Goal: Task Accomplishment & Management: Manage account settings

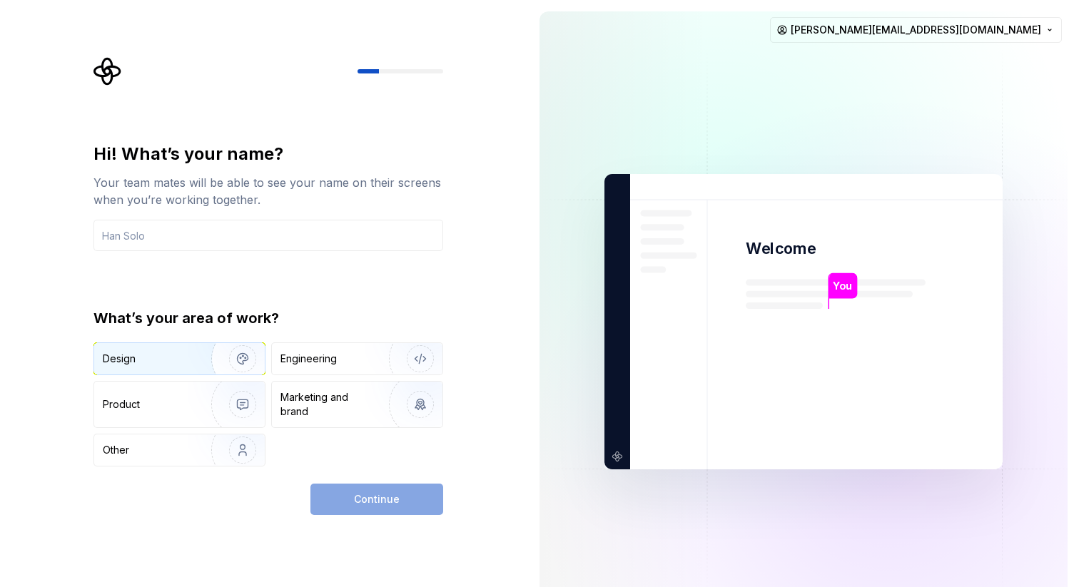
click at [197, 355] on img "button" at bounding box center [233, 359] width 91 height 96
click at [344, 359] on div "Engineering" at bounding box center [336, 359] width 113 height 14
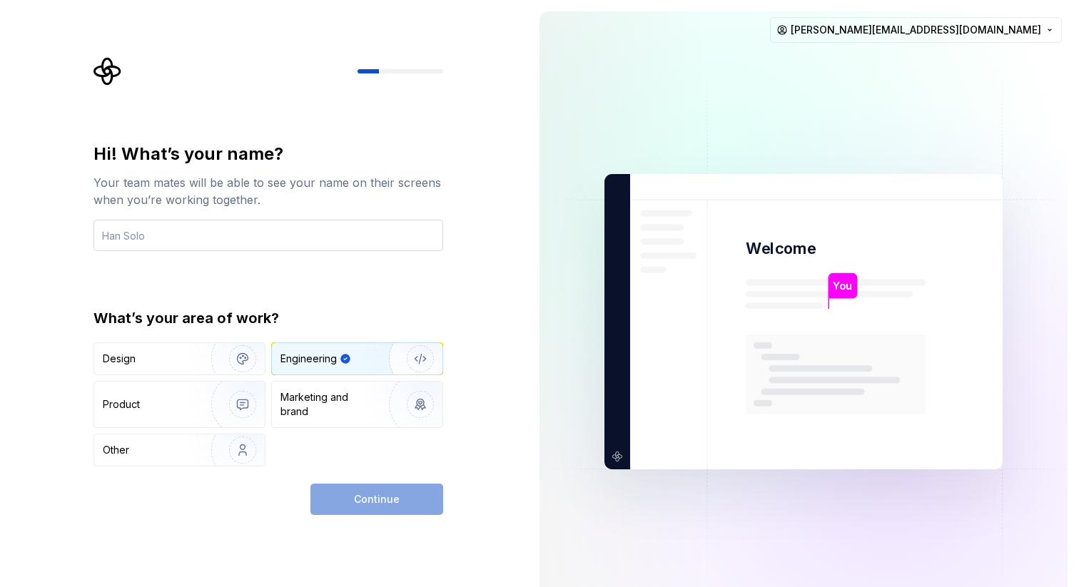
click at [253, 248] on input "text" at bounding box center [268, 235] width 350 height 31
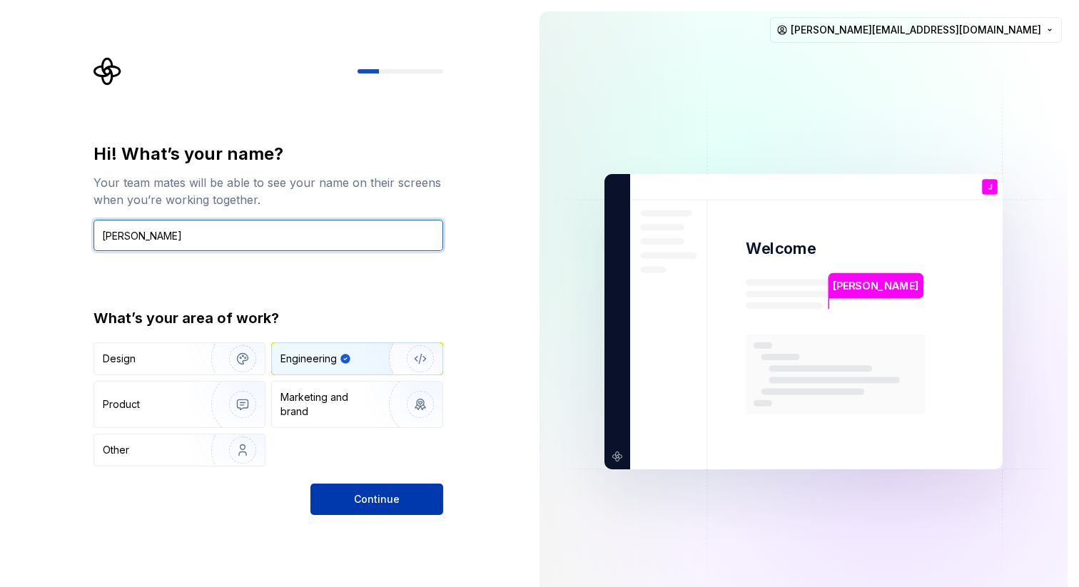
type input "[PERSON_NAME]"
click at [379, 497] on span "Continue" at bounding box center [377, 499] width 46 height 14
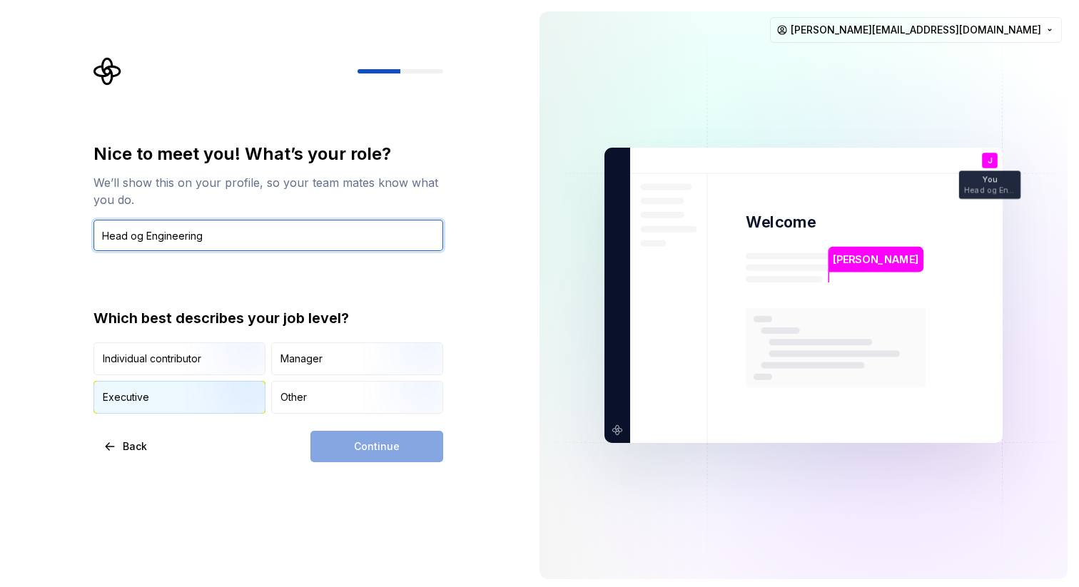
type input "Head og Engineering"
click at [195, 396] on img "button" at bounding box center [230, 415] width 91 height 96
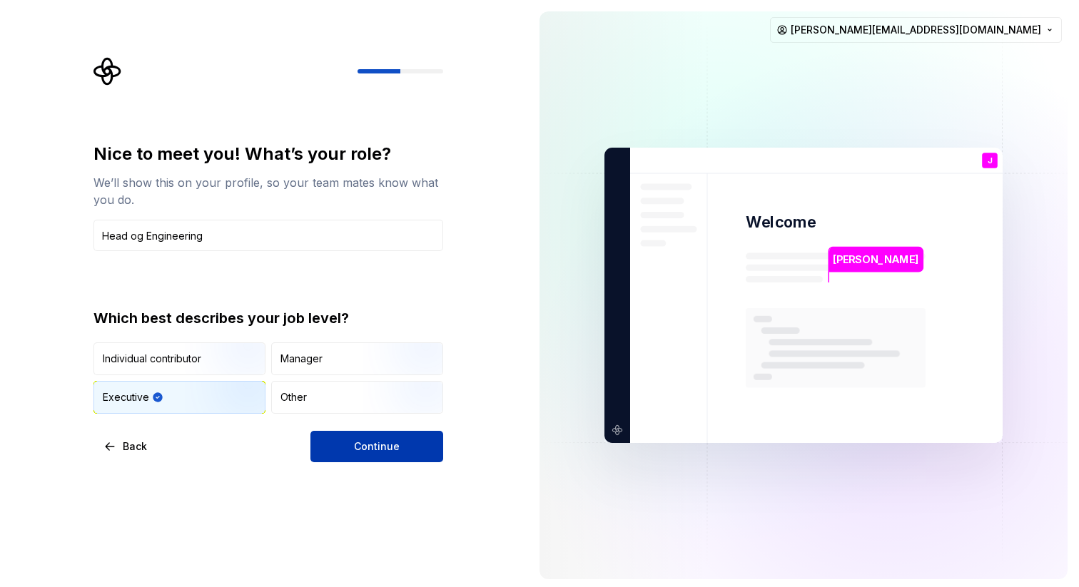
click at [388, 453] on span "Continue" at bounding box center [377, 446] width 46 height 14
click at [145, 239] on input "Head og Engineering" at bounding box center [268, 235] width 350 height 31
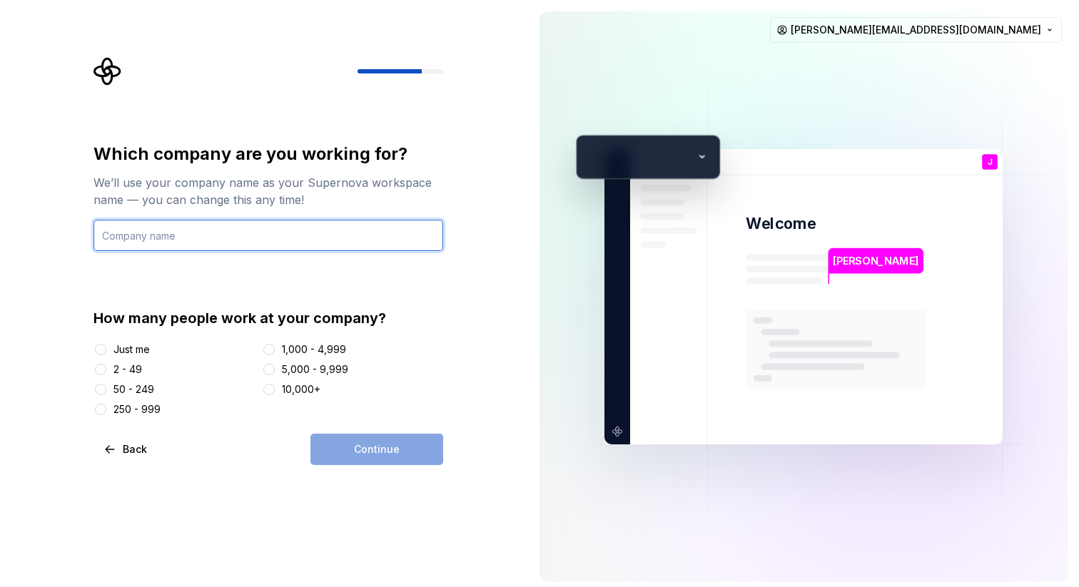
click at [248, 220] on input "text" at bounding box center [268, 235] width 350 height 31
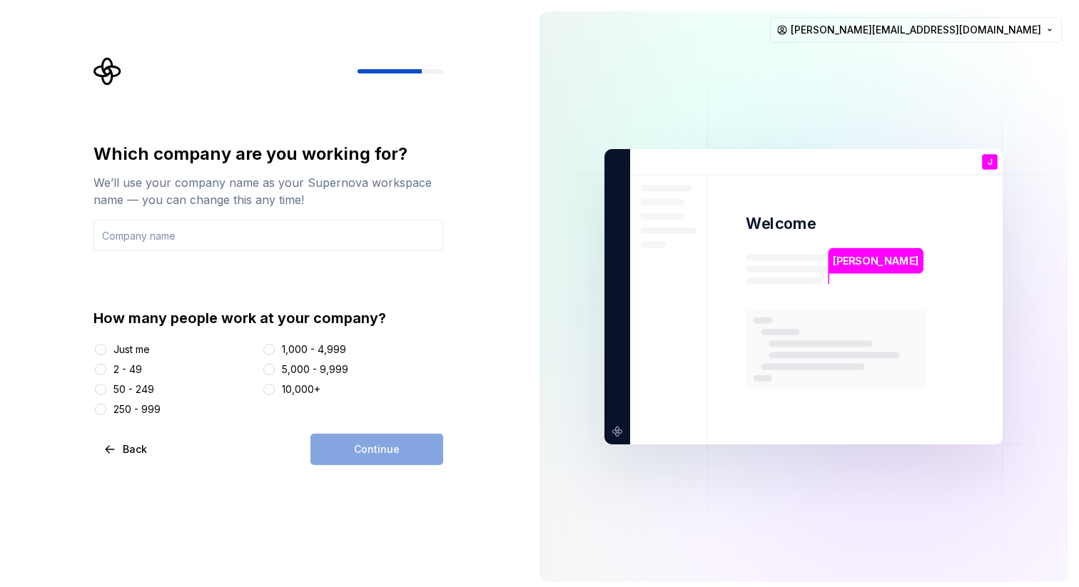
click at [118, 368] on div "2 - 49" at bounding box center [127, 369] width 29 height 14
click at [106, 368] on button "2 - 49" at bounding box center [100, 369] width 11 height 11
click at [116, 410] on div "250 - 999" at bounding box center [136, 409] width 47 height 14
click at [106, 410] on button "250 - 999" at bounding box center [100, 409] width 11 height 11
click at [126, 395] on div "50 - 249" at bounding box center [133, 389] width 41 height 14
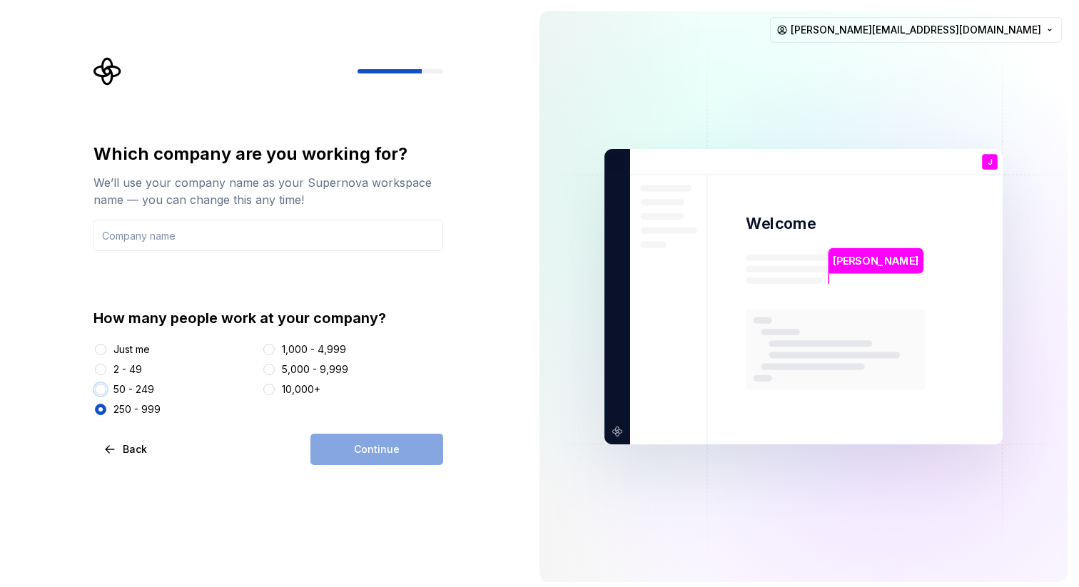
click at [106, 395] on button "50 - 249" at bounding box center [100, 389] width 11 height 11
click at [329, 250] on input "text" at bounding box center [268, 235] width 350 height 31
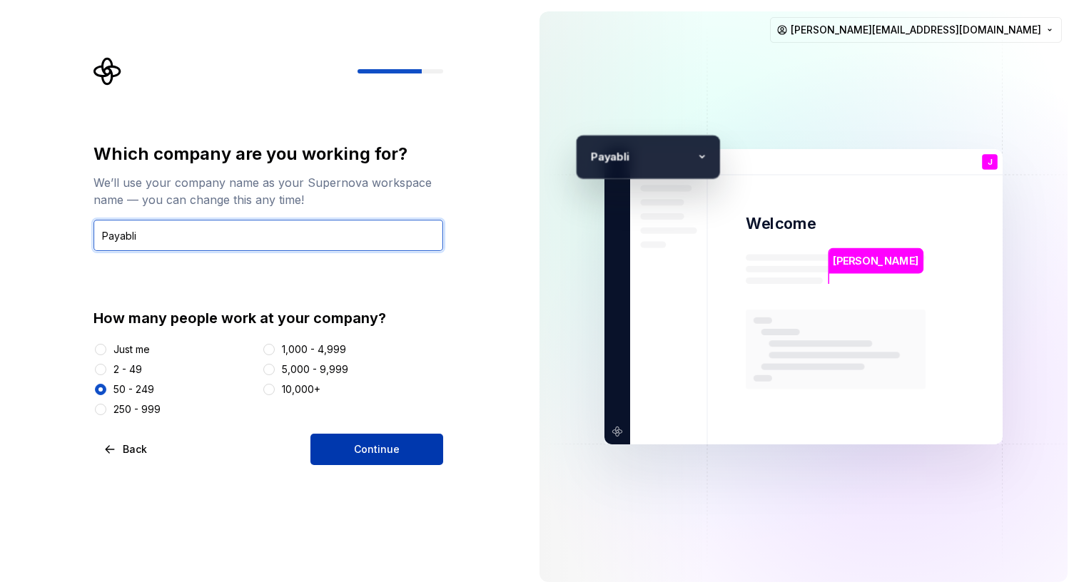
type input "Payabli"
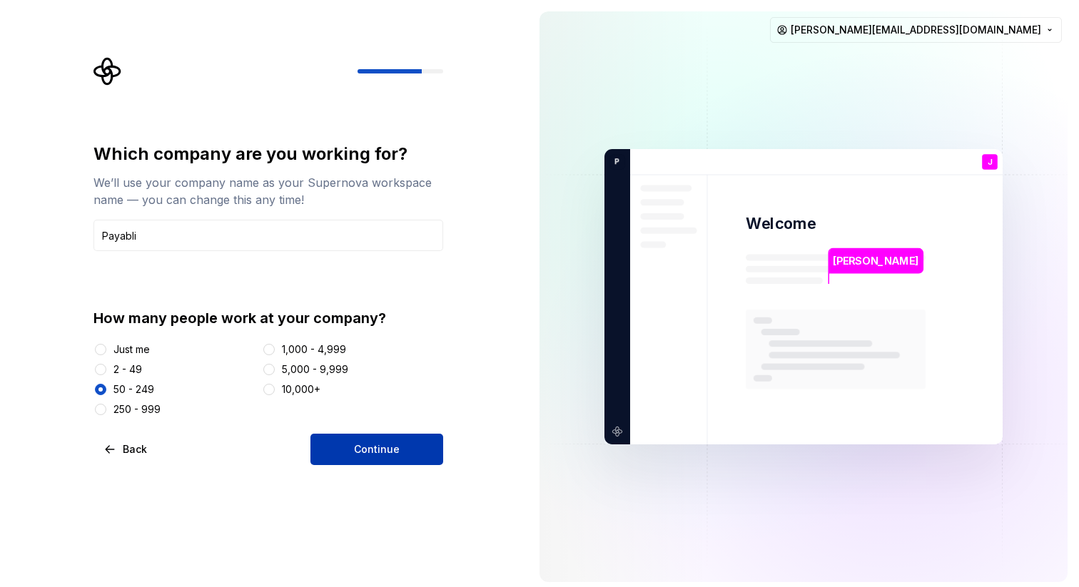
click at [391, 449] on span "Continue" at bounding box center [377, 449] width 46 height 14
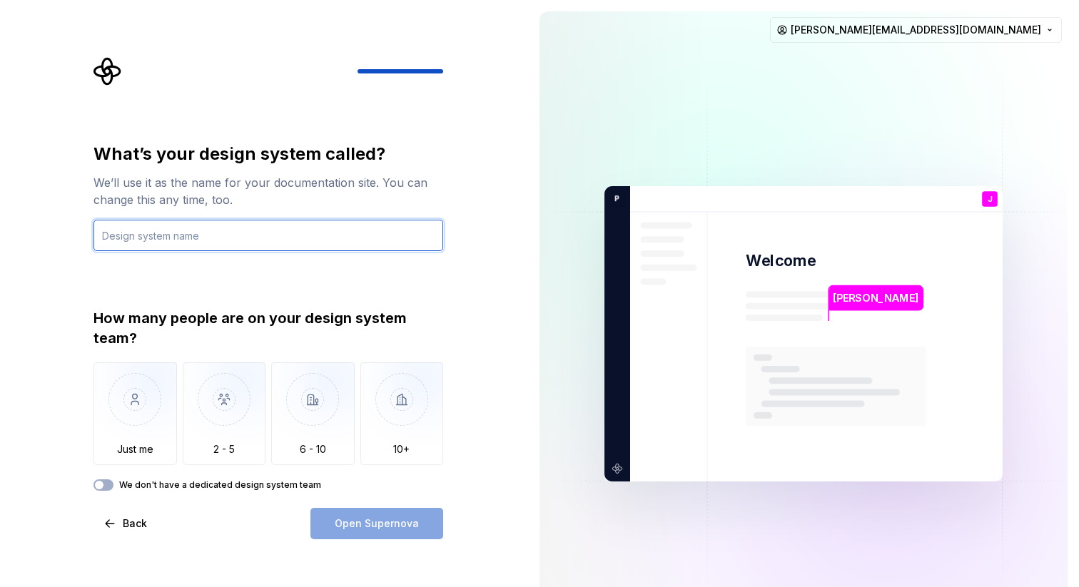
click at [237, 226] on input "text" at bounding box center [268, 235] width 350 height 31
type input "Payabli Design System"
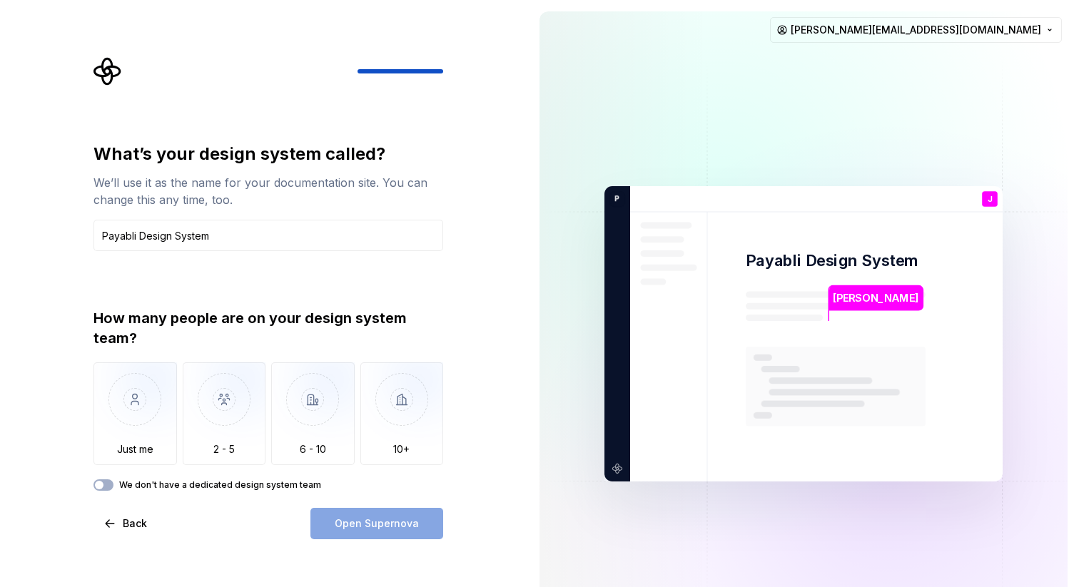
click at [105, 491] on div "What’s your design system called? We’ll use it as the name for your documentati…" at bounding box center [268, 341] width 350 height 397
click at [106, 483] on button "We don't have a dedicated design system team" at bounding box center [103, 484] width 20 height 11
click at [106, 483] on span "button" at bounding box center [107, 485] width 9 height 9
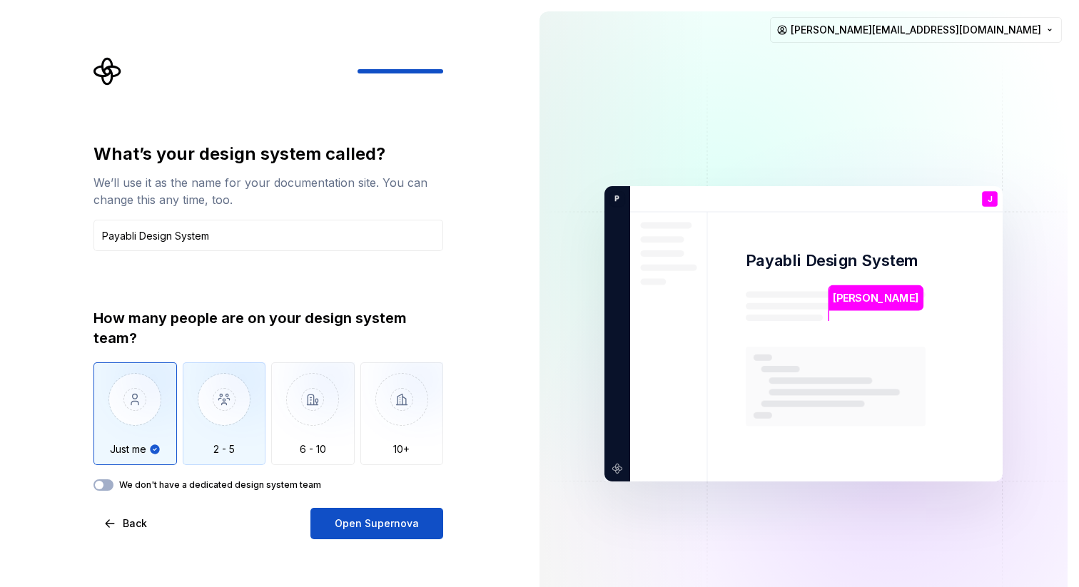
click at [244, 407] on img "button" at bounding box center [224, 410] width 83 height 96
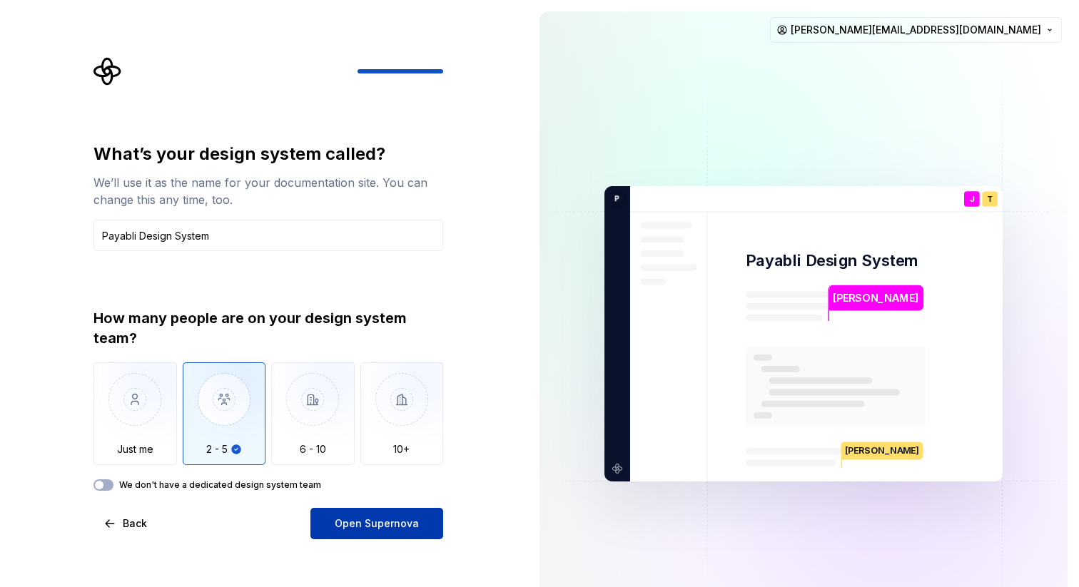
click at [405, 530] on button "Open Supernova" at bounding box center [376, 523] width 133 height 31
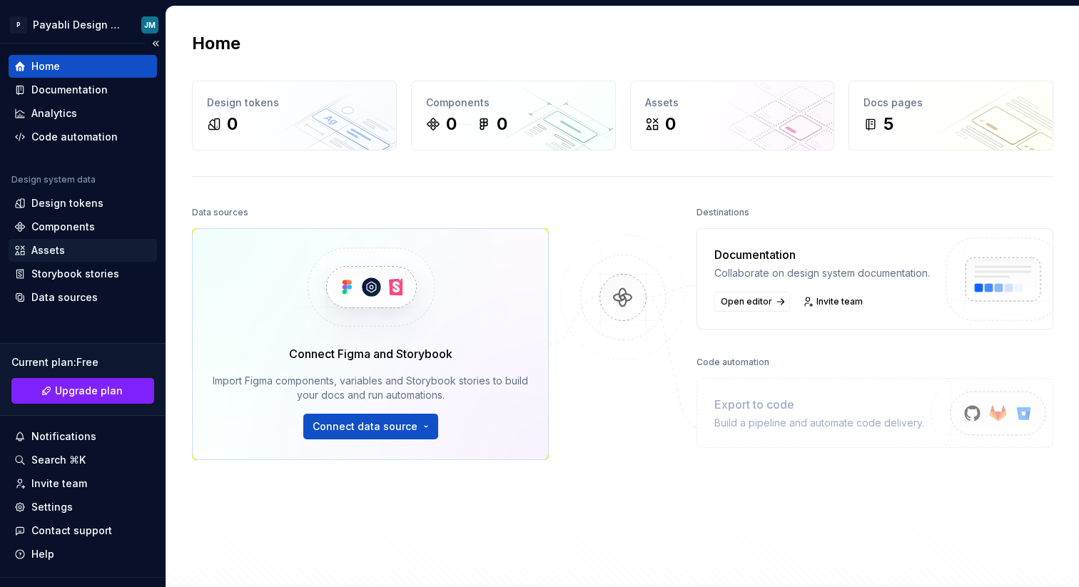
scroll to position [28, 0]
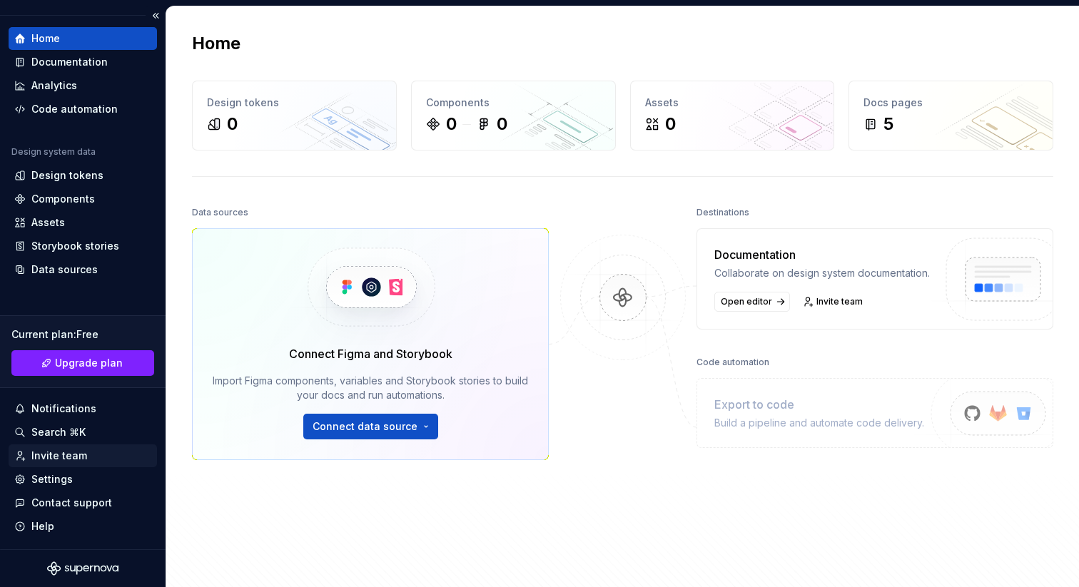
click at [54, 459] on div "Invite team" at bounding box center [59, 456] width 56 height 14
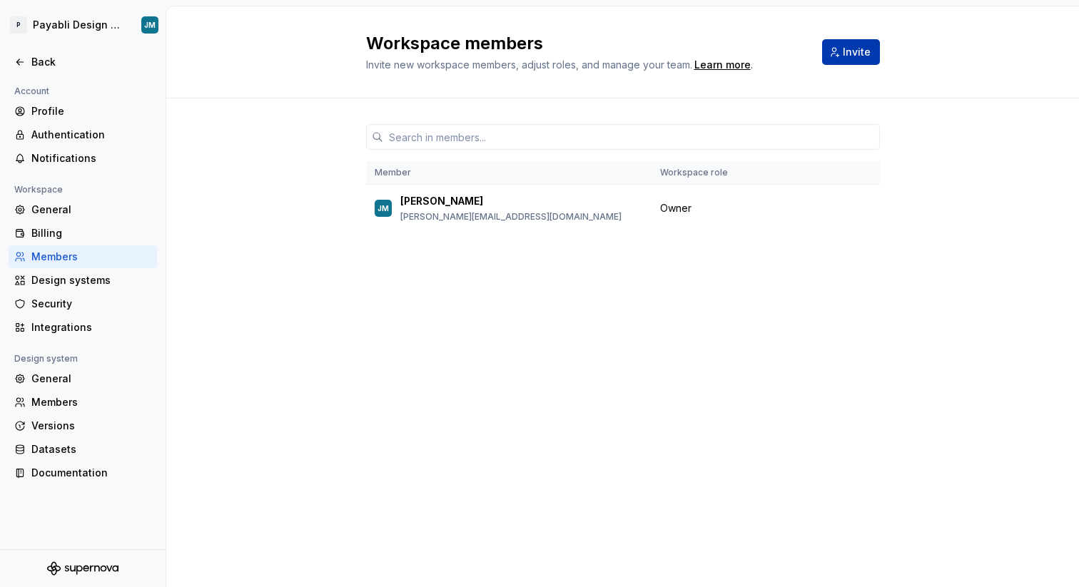
click at [866, 46] on span "Invite" at bounding box center [857, 52] width 28 height 14
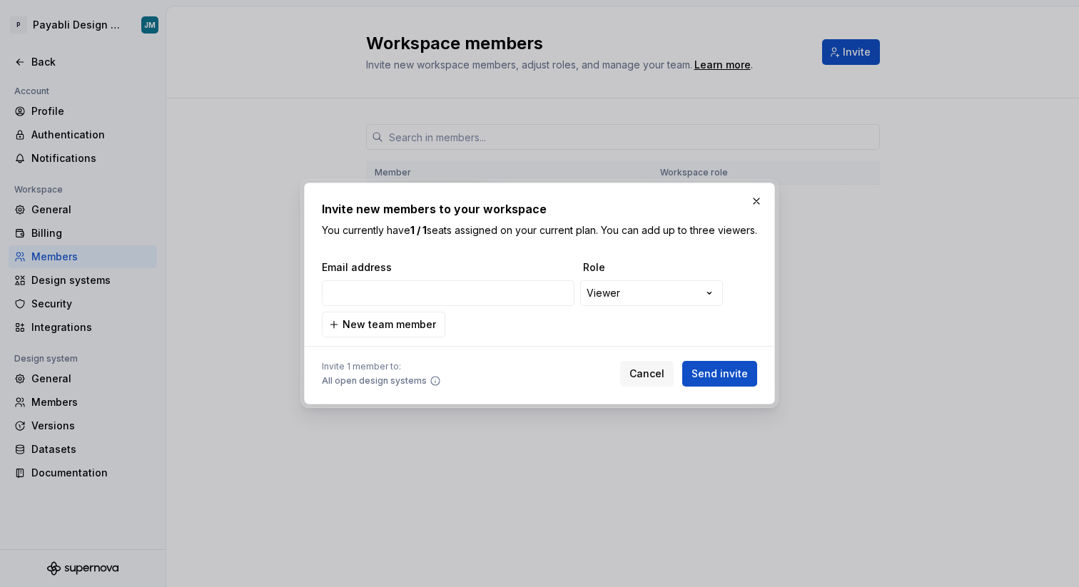
click at [612, 309] on div "**********" at bounding box center [536, 293] width 435 height 31
click at [630, 303] on div "**********" at bounding box center [539, 293] width 1079 height 587
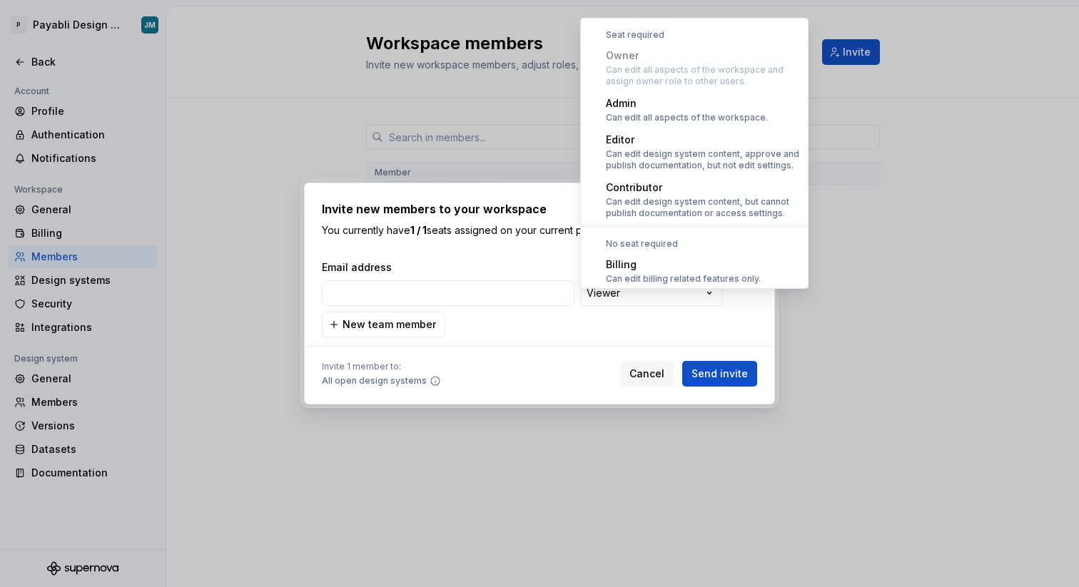
select select "*****"
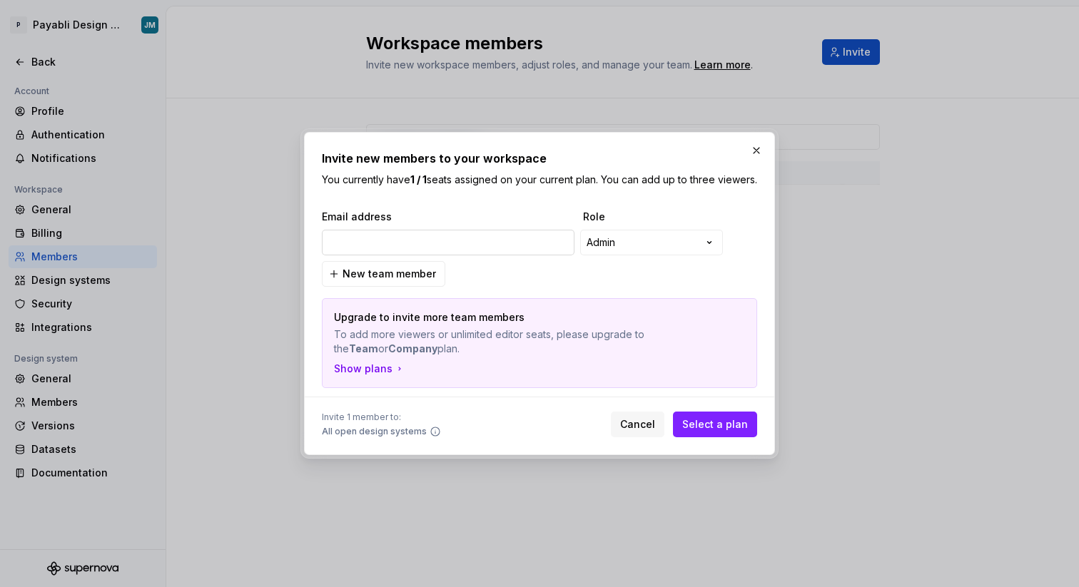
click at [445, 243] on input "email" at bounding box center [448, 243] width 253 height 26
click at [708, 432] on span "Select a plan" at bounding box center [715, 424] width 66 height 14
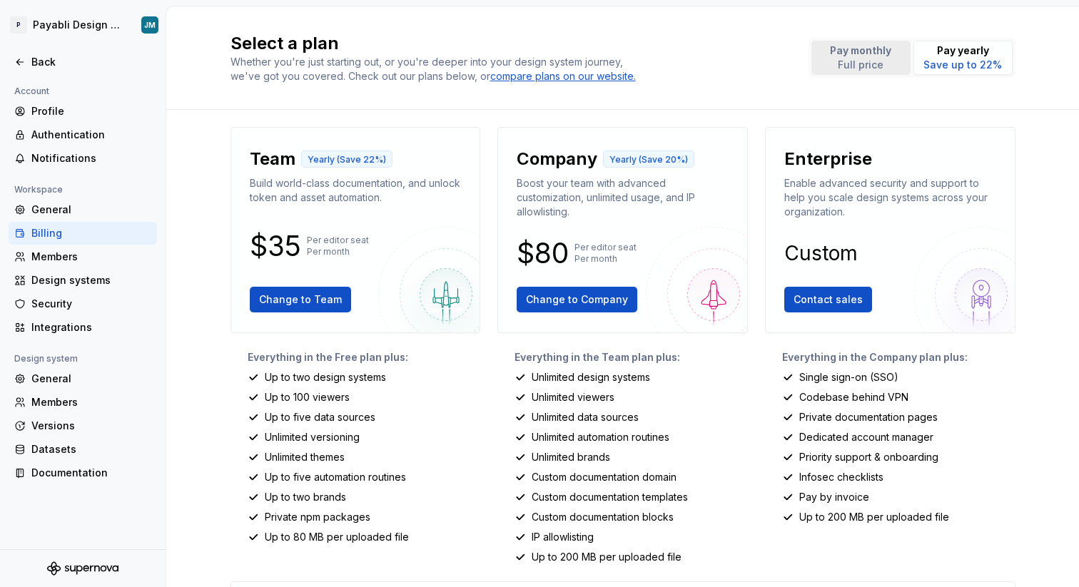
click at [865, 67] on p "Full price" at bounding box center [860, 65] width 61 height 14
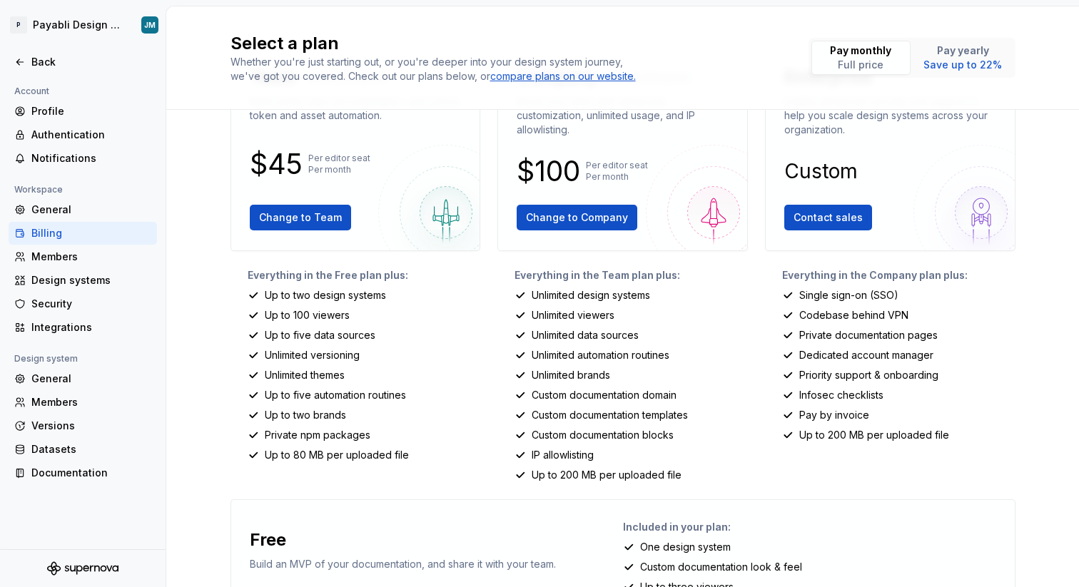
scroll to position [123, 0]
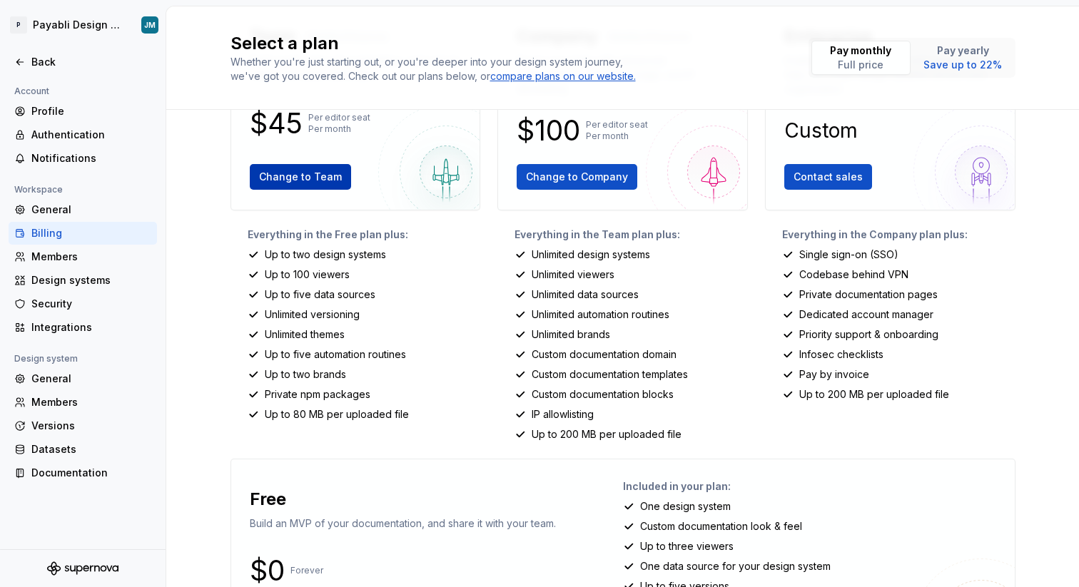
click at [298, 173] on span "Change to Team" at bounding box center [300, 177] width 83 height 14
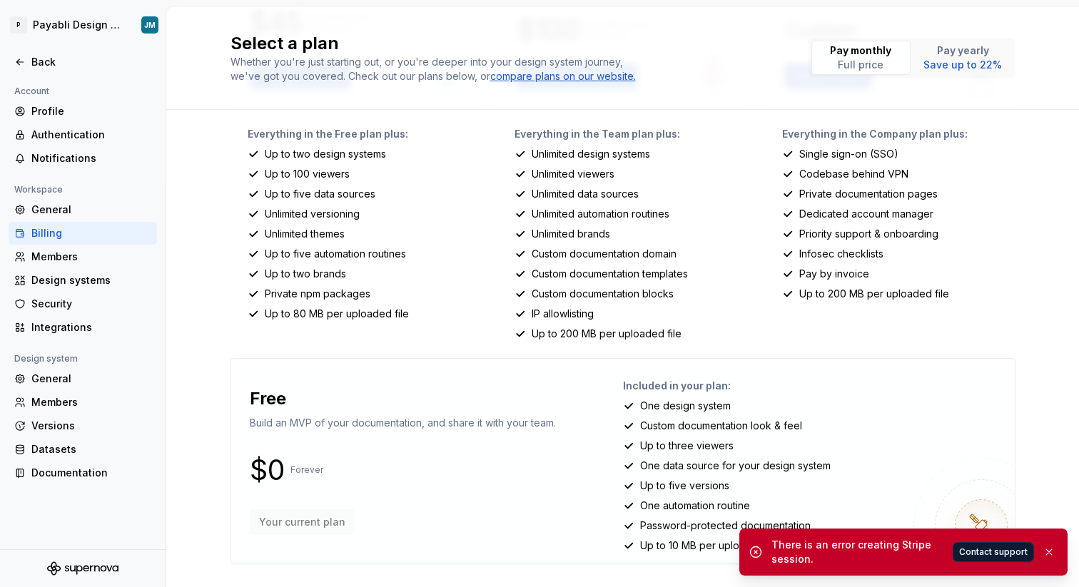
scroll to position [0, 0]
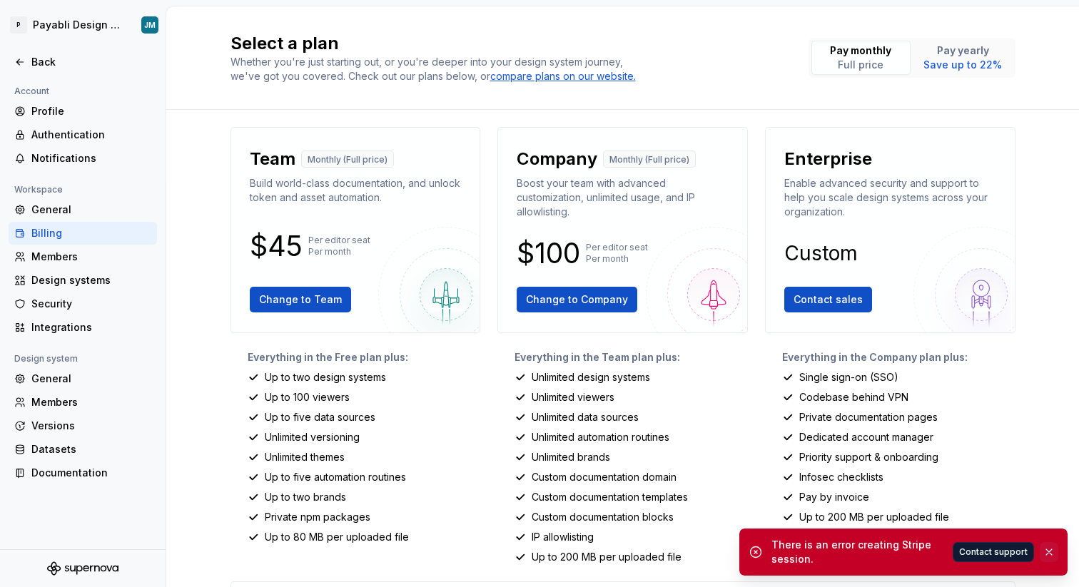
click at [1052, 549] on button "button" at bounding box center [1049, 552] width 19 height 20
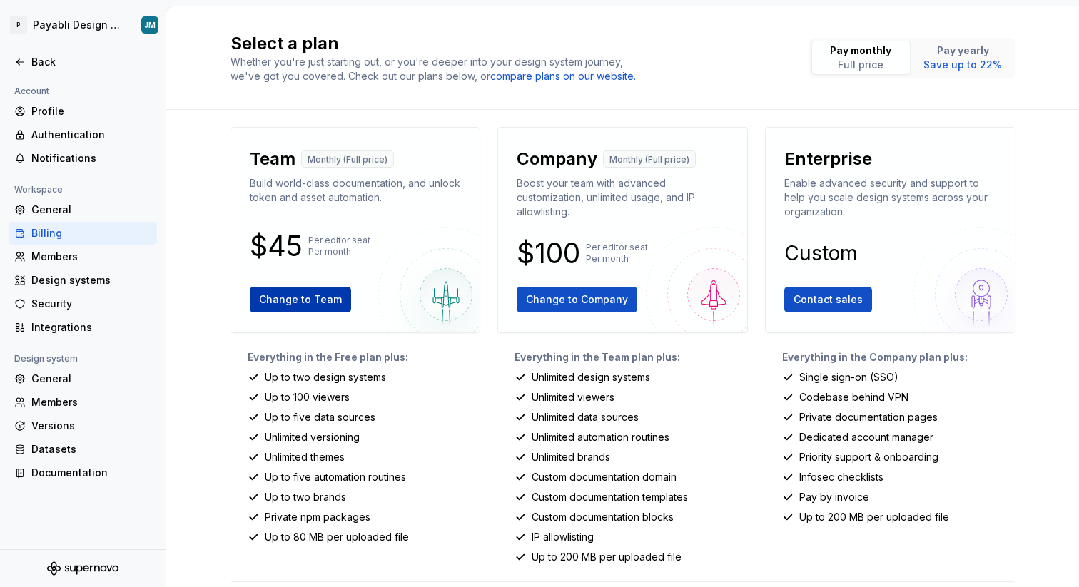
click at [310, 296] on span "Change to Team" at bounding box center [300, 300] width 83 height 14
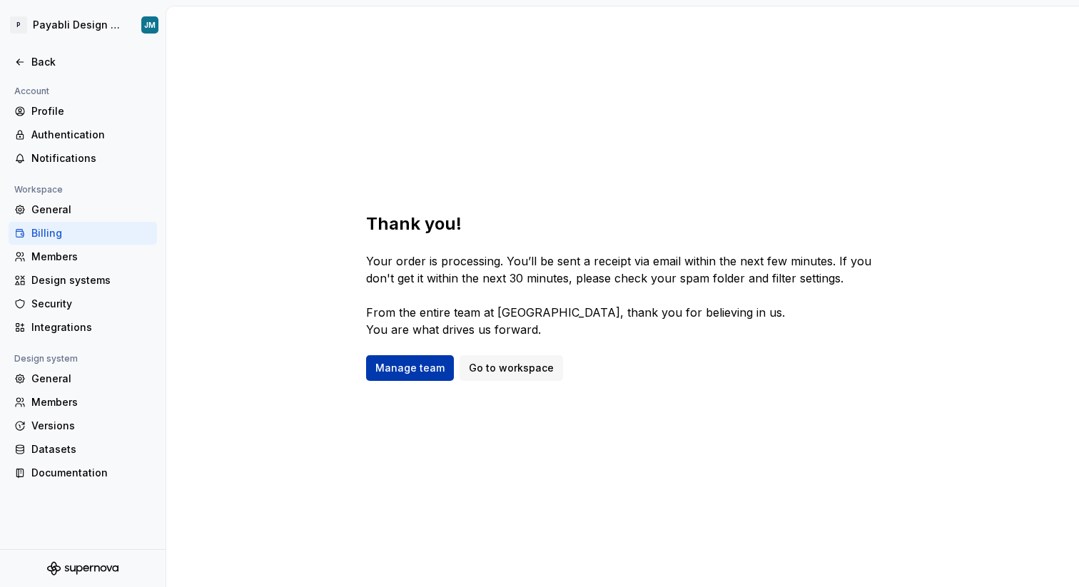
click at [432, 370] on span "Manage team" at bounding box center [409, 368] width 69 height 14
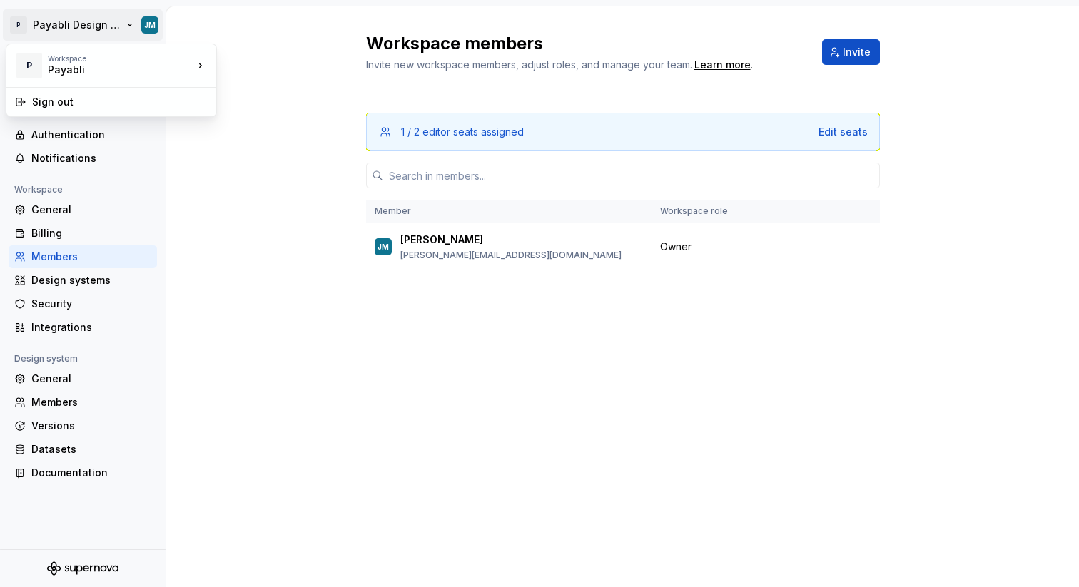
click at [100, 24] on html "P Payabli Design System JM Back Account Profile Authentication Notifications Wo…" at bounding box center [539, 293] width 1079 height 587
click at [135, 63] on div "Payabli" at bounding box center [108, 70] width 121 height 14
click at [230, 211] on html "P Payabli Design System JM Back Account Profile Authentication Notifications Wo…" at bounding box center [539, 293] width 1079 height 587
click at [855, 46] on span "Invite" at bounding box center [857, 52] width 28 height 14
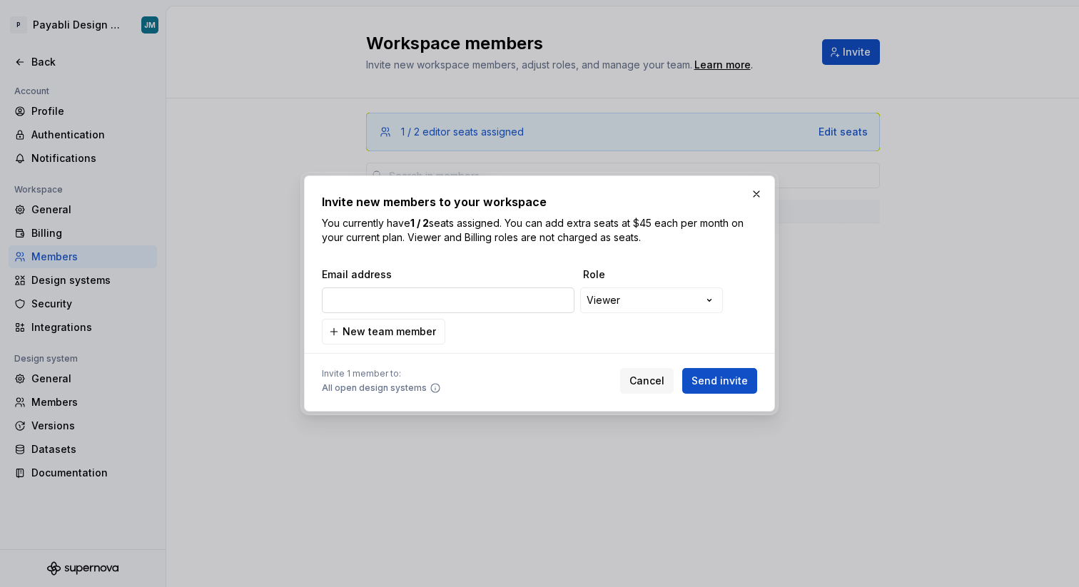
click at [380, 303] on input "email" at bounding box center [448, 301] width 253 height 26
type input "[EMAIL_ADDRESS][DOMAIN_NAME]"
click at [640, 295] on div "**********" at bounding box center [539, 293] width 1079 height 587
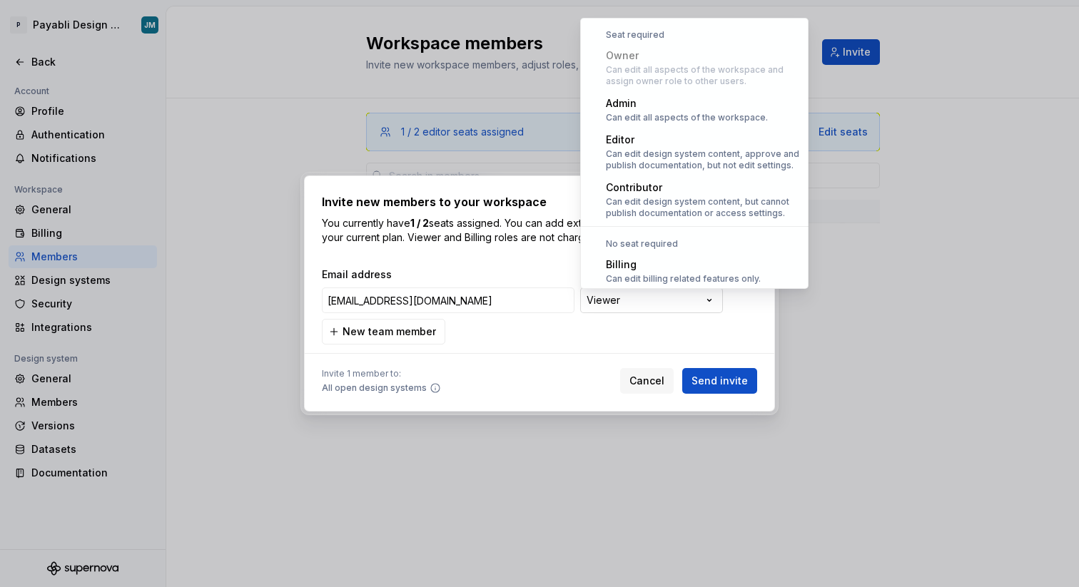
scroll to position [39, 0]
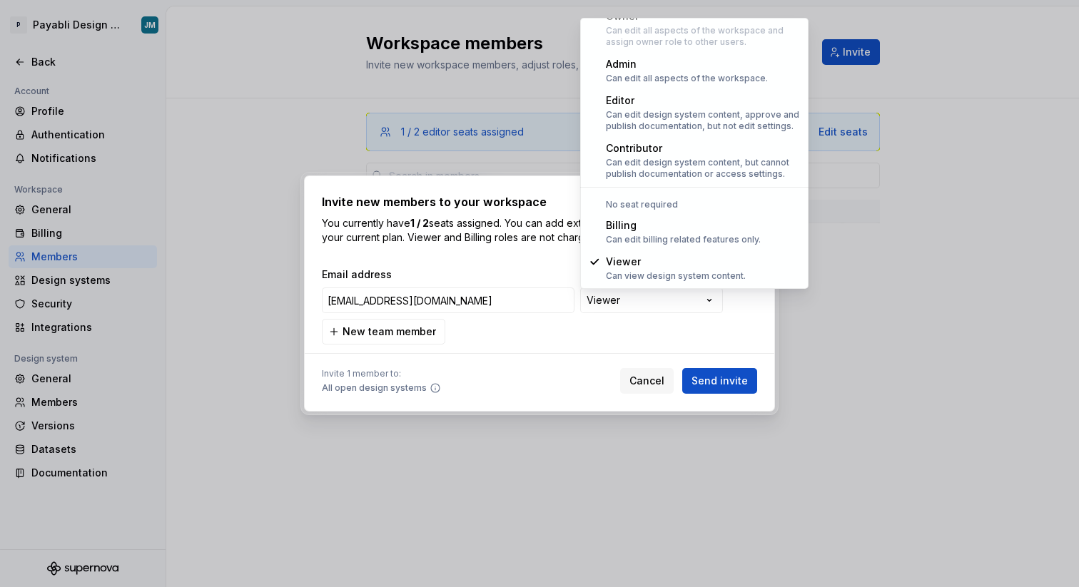
select select "*****"
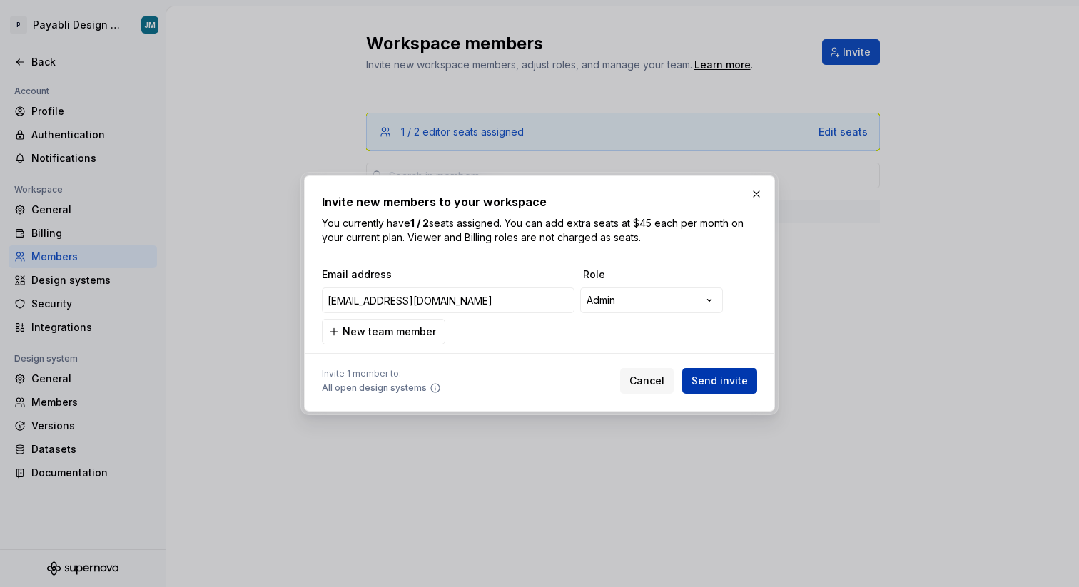
click at [731, 380] on span "Send invite" at bounding box center [719, 381] width 56 height 14
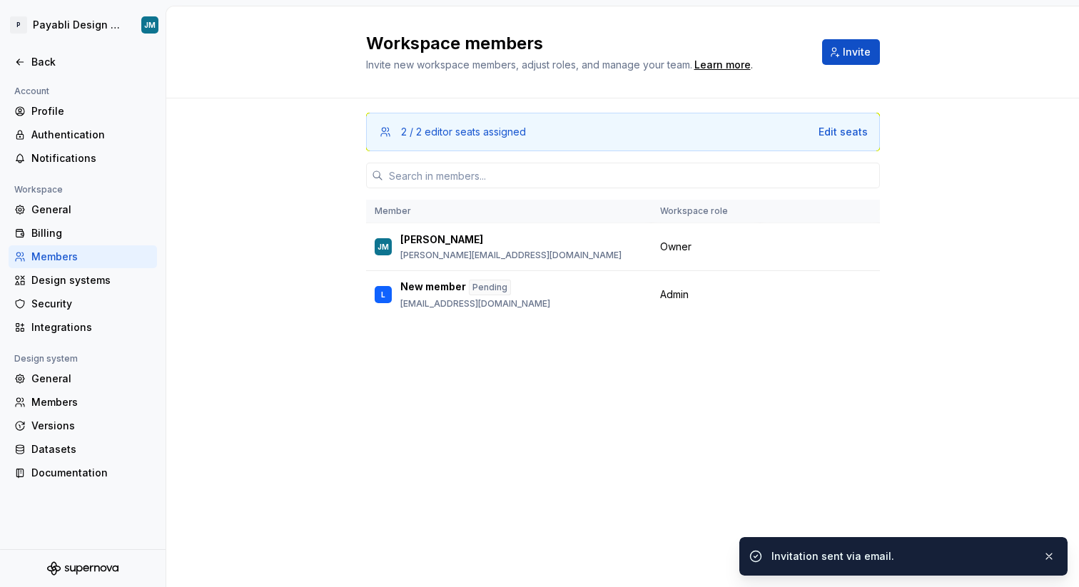
click at [842, 121] on div "2 / 2 editor seats assigned Edit seats" at bounding box center [623, 132] width 514 height 39
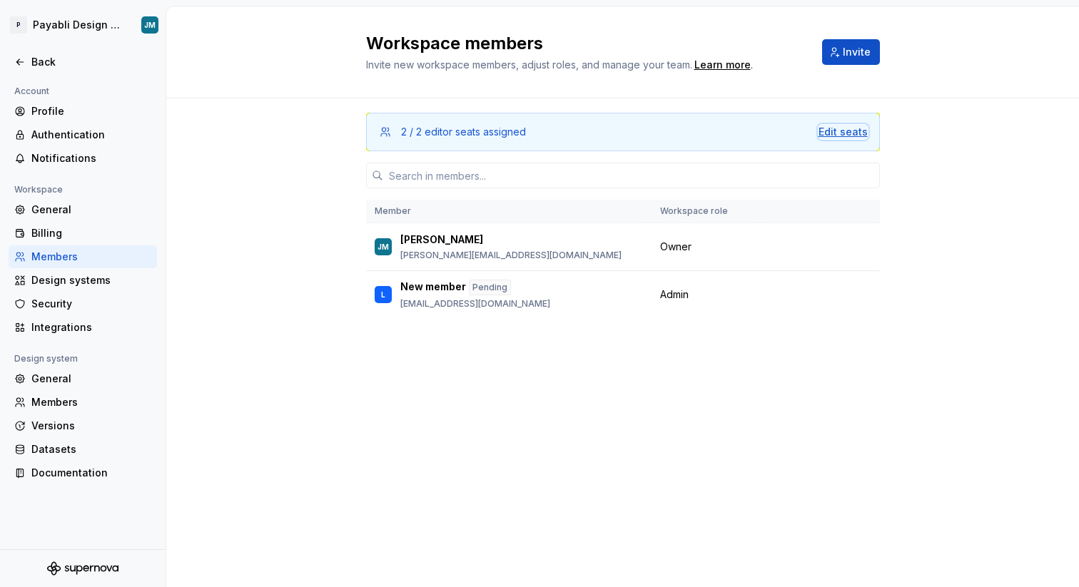
click at [842, 137] on div "Edit seats" at bounding box center [842, 132] width 49 height 14
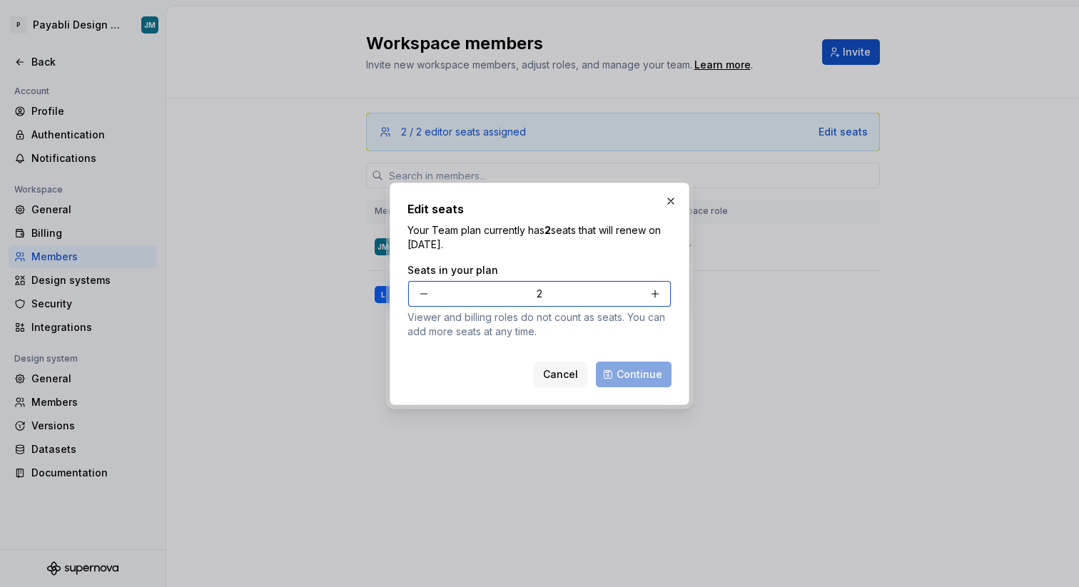
click at [654, 291] on button "button" at bounding box center [655, 294] width 26 height 26
type input "3"
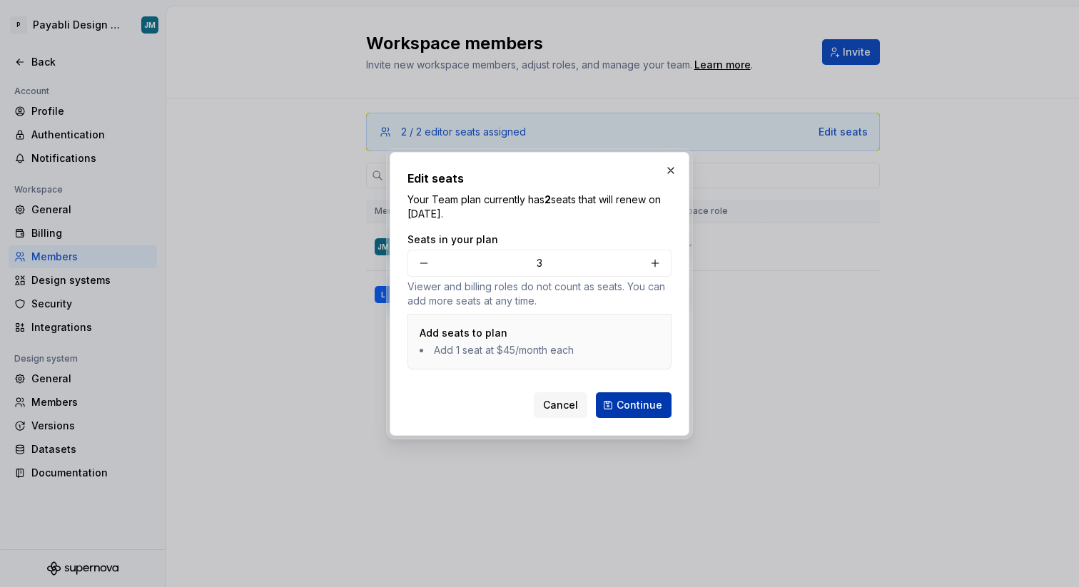
click at [641, 408] on span "Continue" at bounding box center [639, 405] width 46 height 14
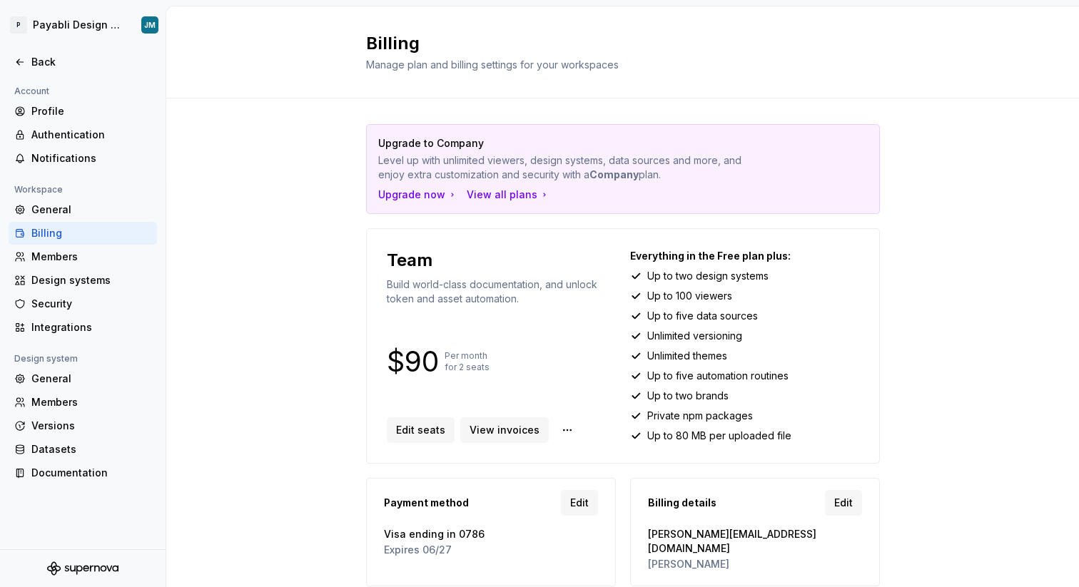
click at [571, 294] on p "Build world-class documentation, and unlock token and asset automation." at bounding box center [501, 292] width 229 height 29
click at [54, 228] on div "Billing" at bounding box center [91, 233] width 120 height 14
click at [54, 265] on div "Members" at bounding box center [83, 256] width 148 height 23
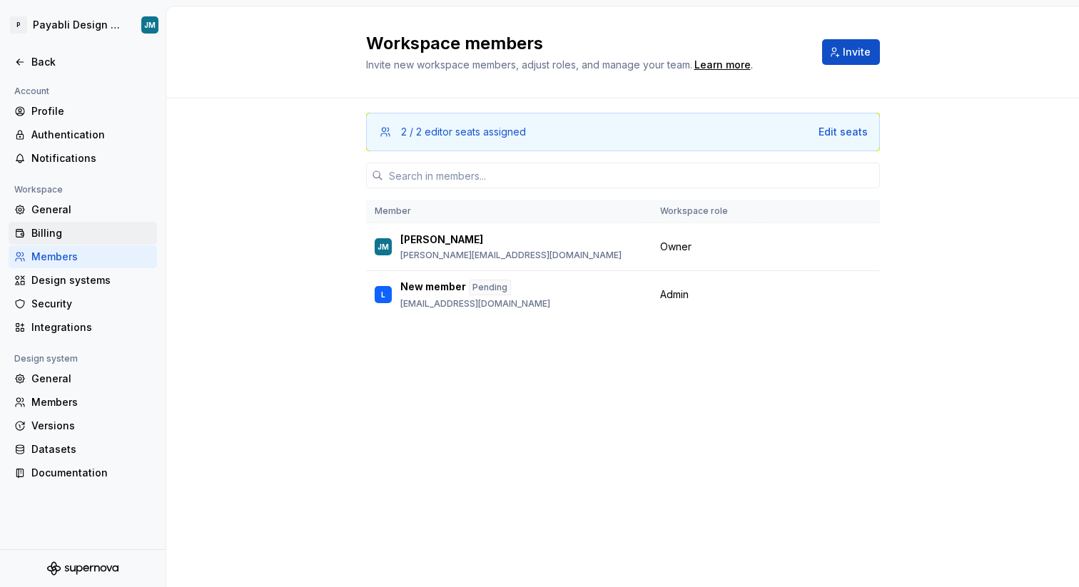
click at [76, 237] on div "Billing" at bounding box center [91, 233] width 120 height 14
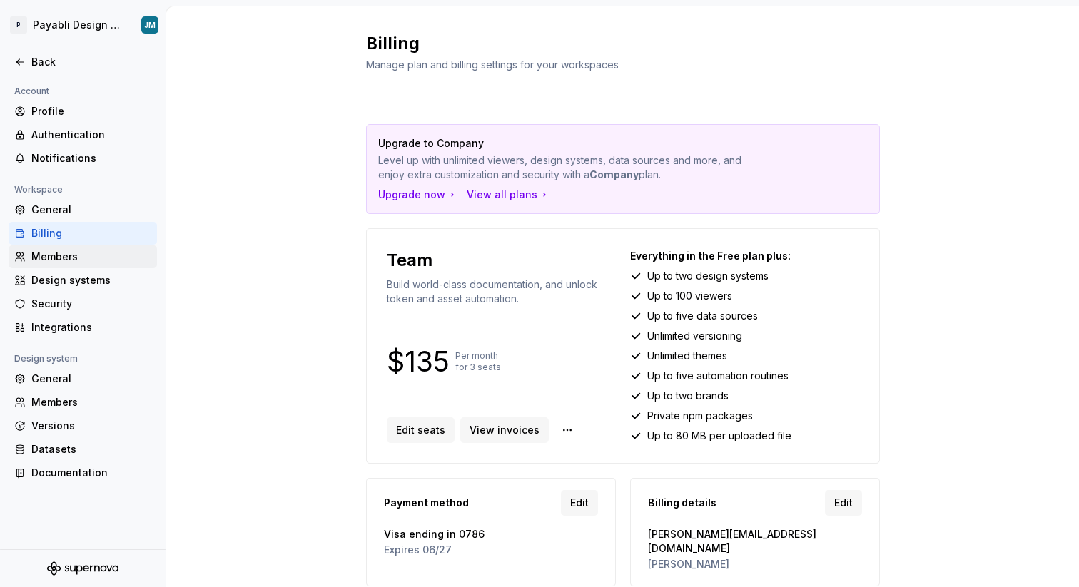
click at [75, 254] on div "Members" at bounding box center [91, 257] width 120 height 14
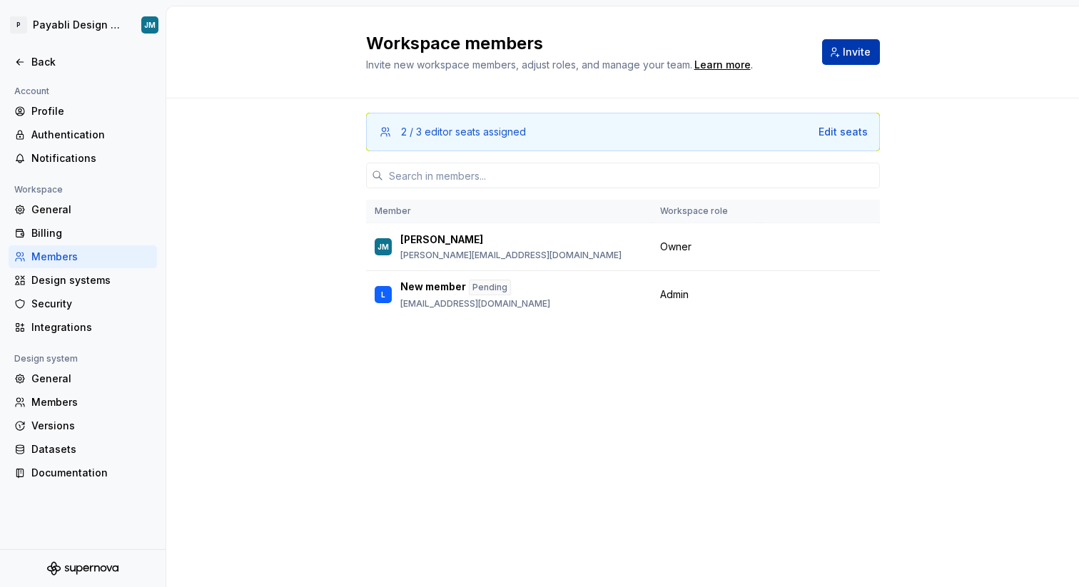
click at [856, 53] on span "Invite" at bounding box center [857, 52] width 28 height 14
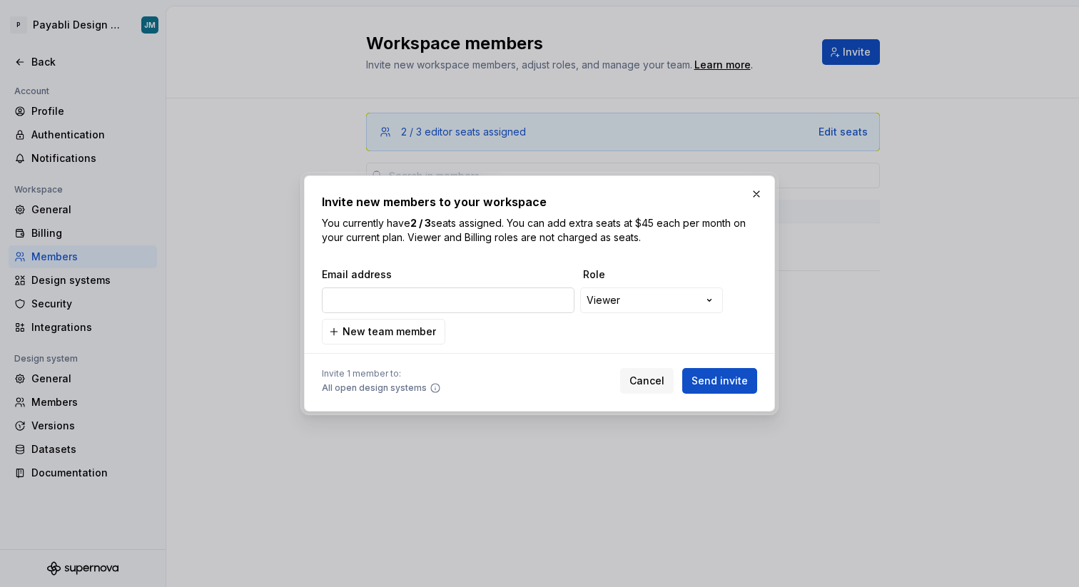
type input "jose@payabli.com"
click at [641, 300] on div "**********" at bounding box center [539, 293] width 1079 height 587
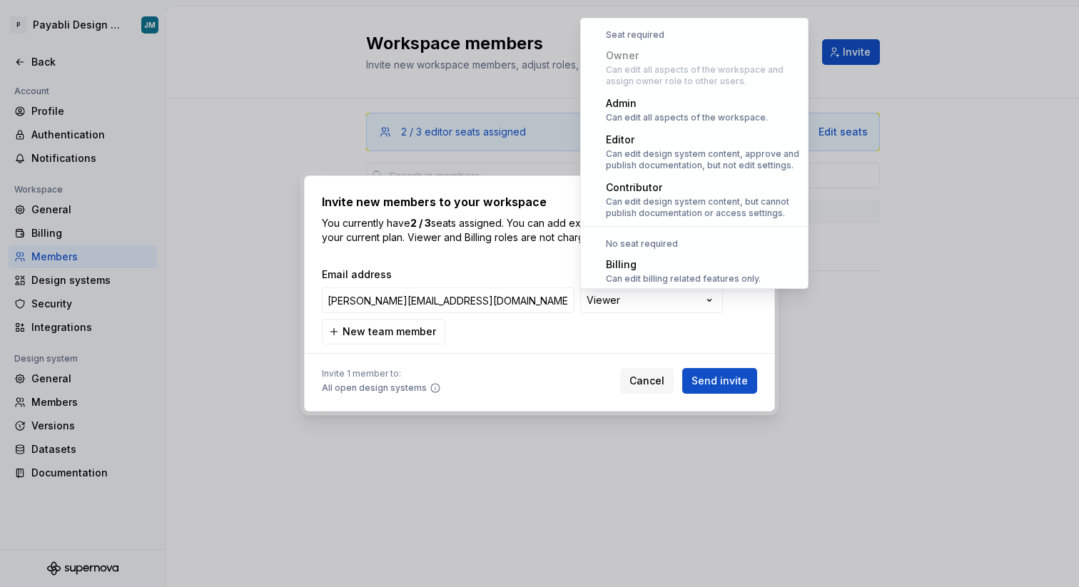
select select "*******"
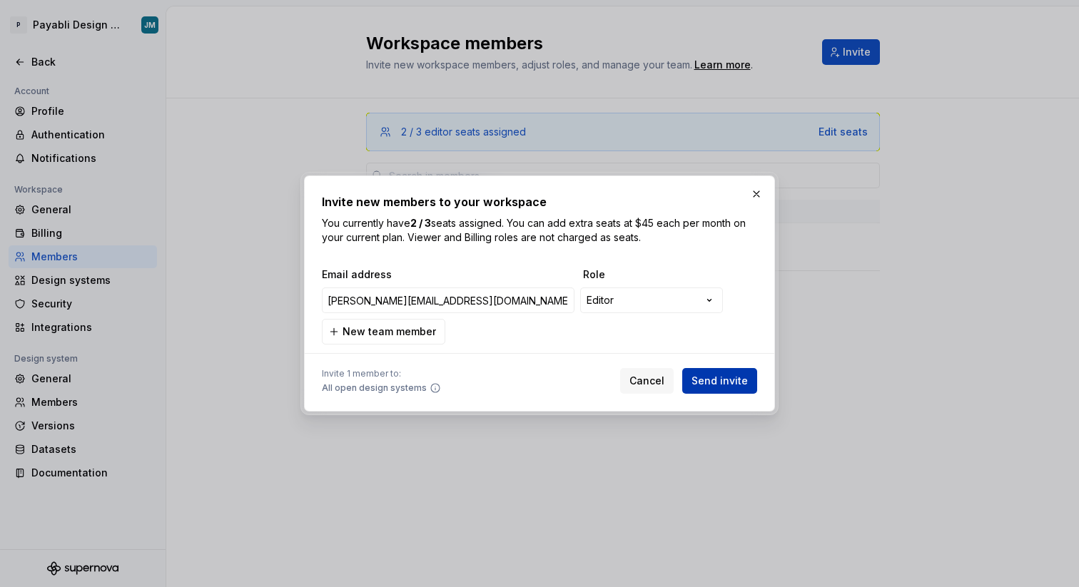
click at [728, 380] on span "Send invite" at bounding box center [719, 381] width 56 height 14
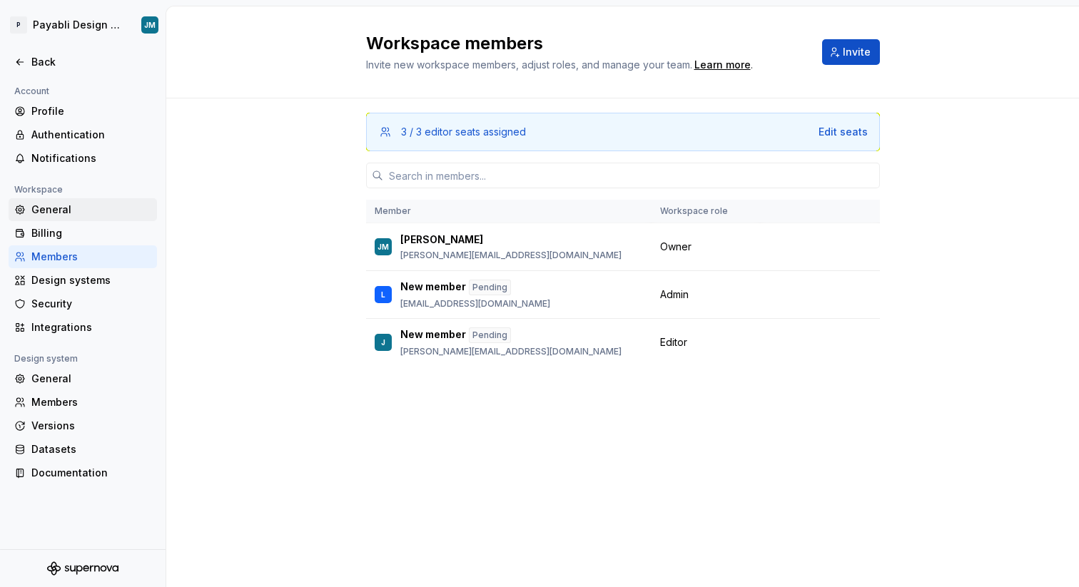
click at [50, 208] on div "General" at bounding box center [91, 210] width 120 height 14
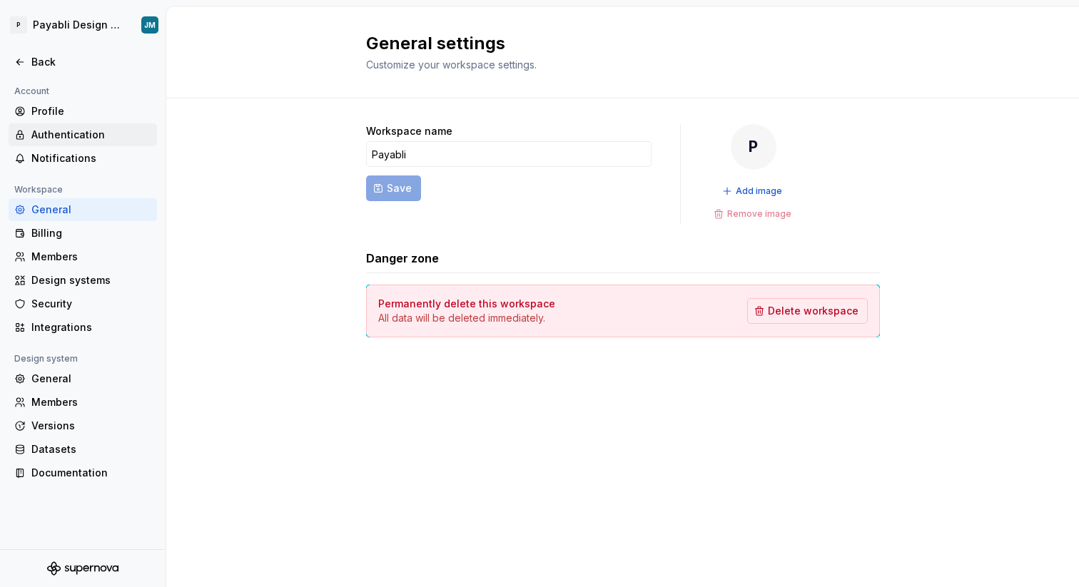
click at [51, 134] on div "Authentication" at bounding box center [91, 135] width 120 height 14
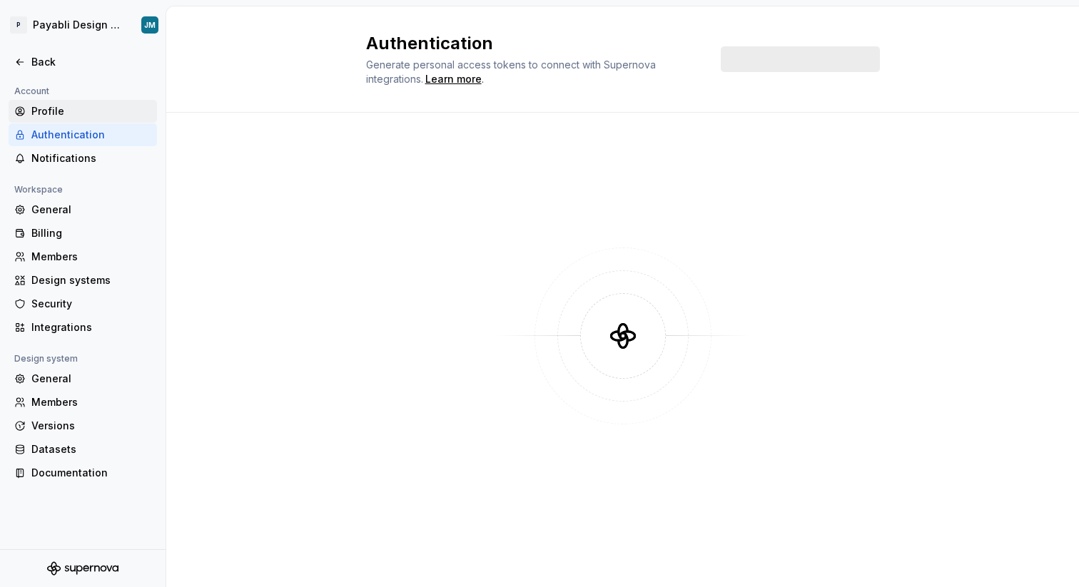
click at [44, 116] on div "Profile" at bounding box center [91, 111] width 120 height 14
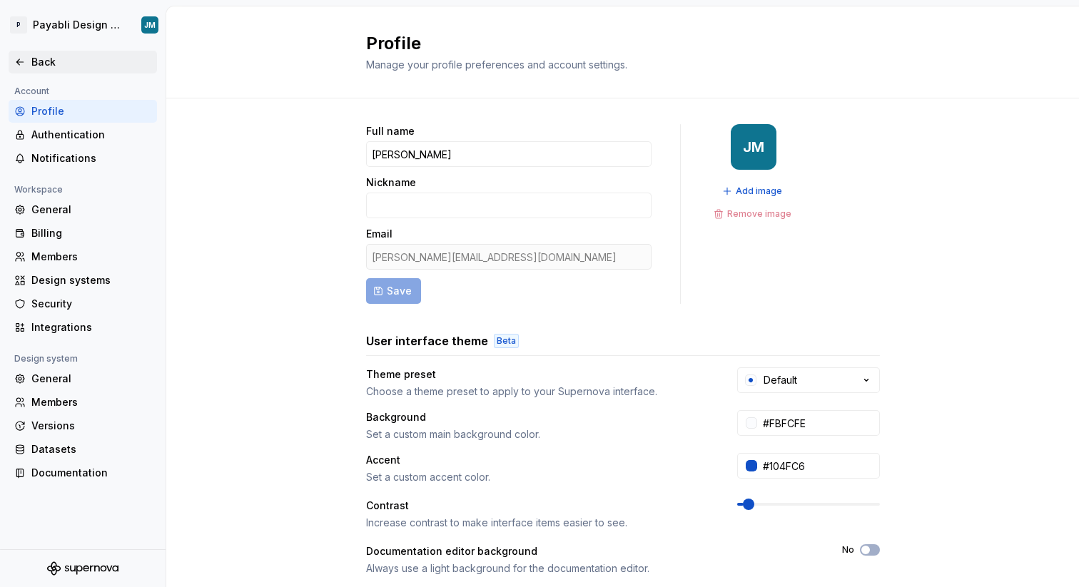
click at [44, 56] on div "Back" at bounding box center [91, 62] width 120 height 14
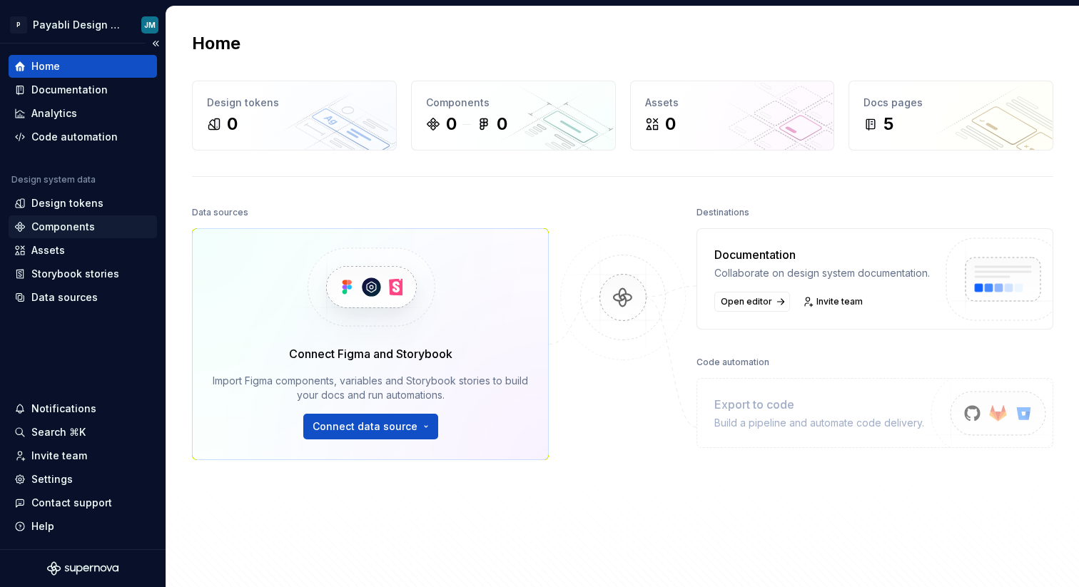
click at [48, 223] on div "Components" at bounding box center [62, 227] width 63 height 14
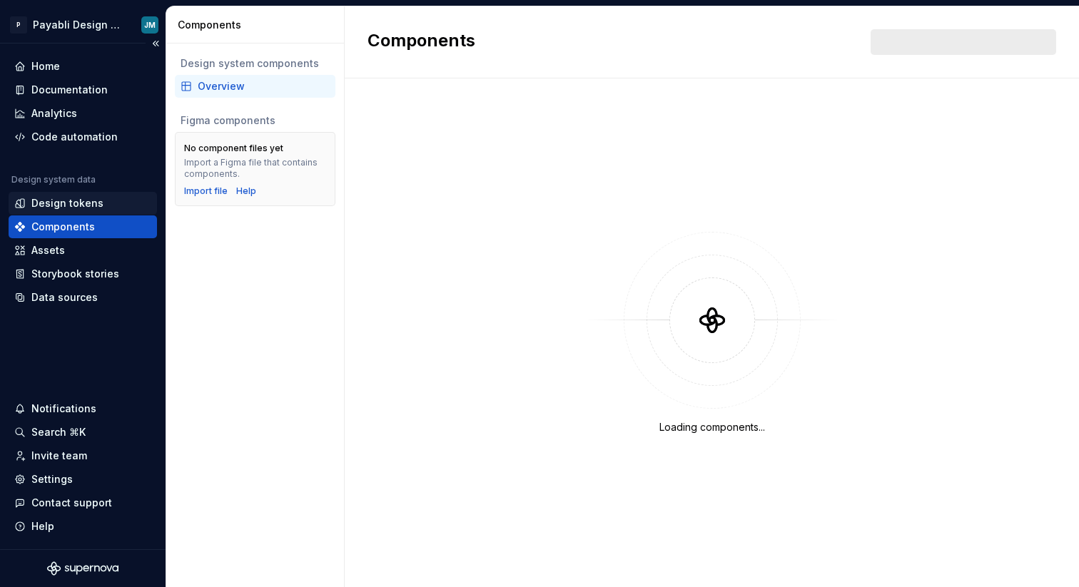
click at [70, 201] on div "Design tokens" at bounding box center [67, 203] width 72 height 14
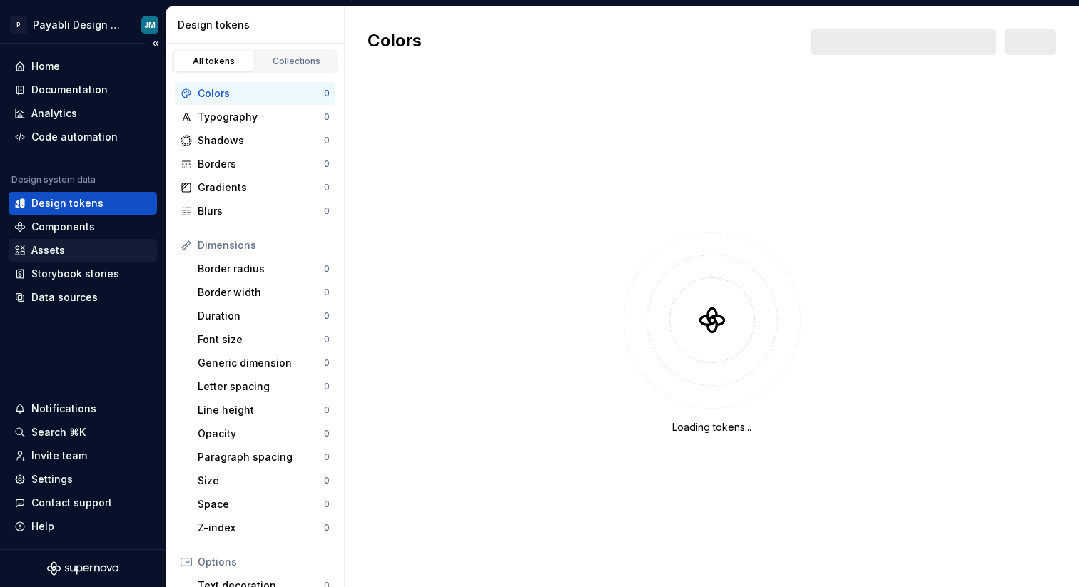
click at [66, 250] on div "Assets" at bounding box center [82, 250] width 137 height 14
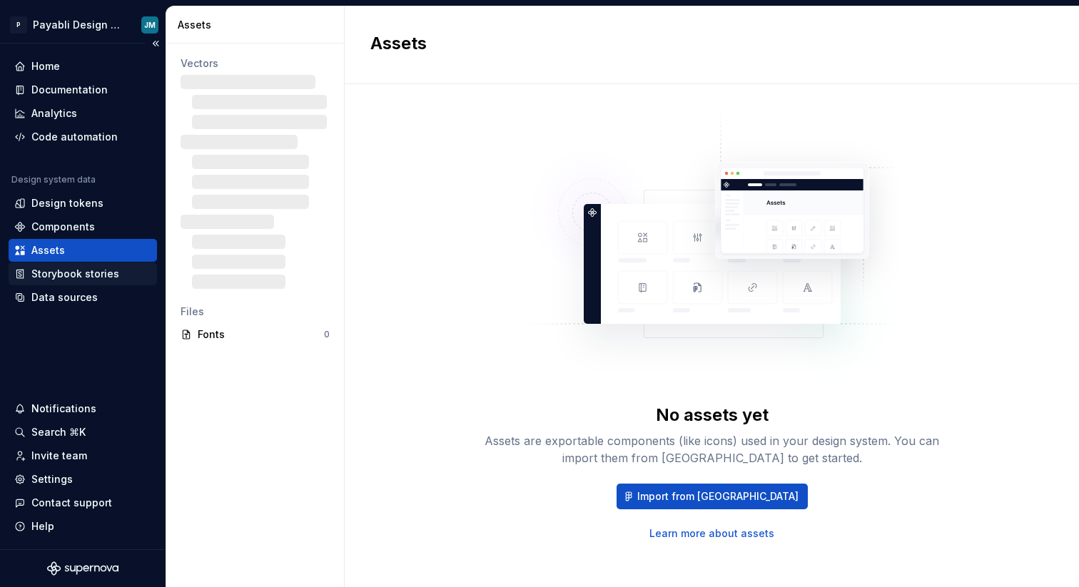
click at [68, 272] on div "Storybook stories" at bounding box center [75, 274] width 88 height 14
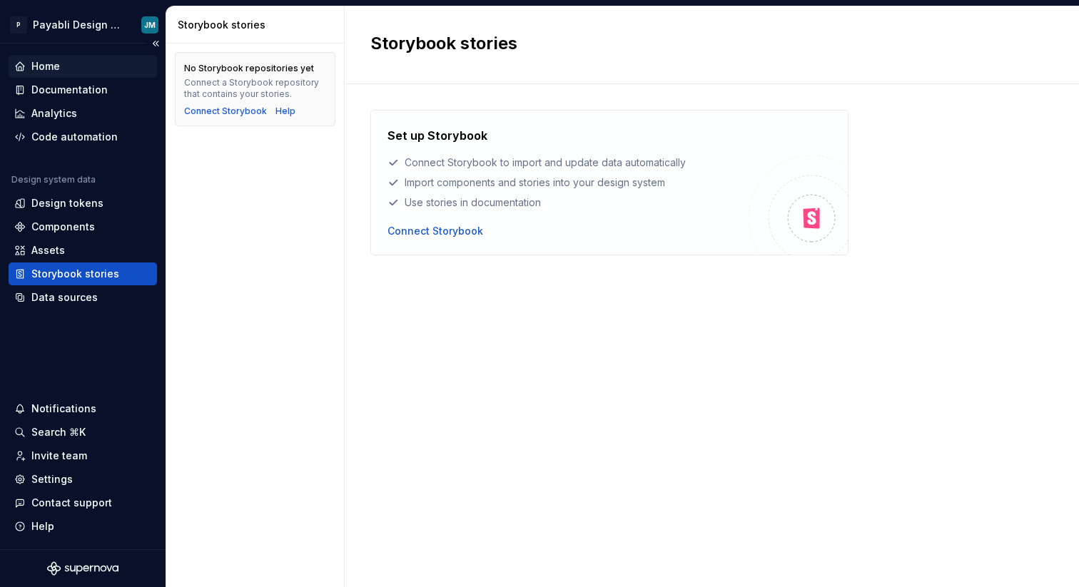
click at [59, 61] on div "Home" at bounding box center [45, 66] width 29 height 14
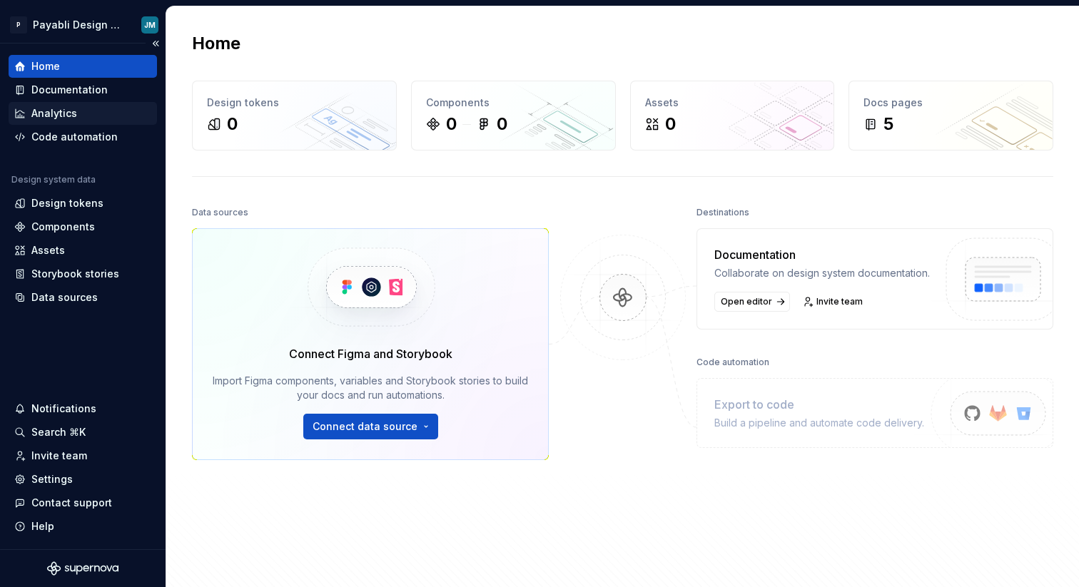
click at [69, 121] on div "Analytics" at bounding box center [83, 113] width 148 height 23
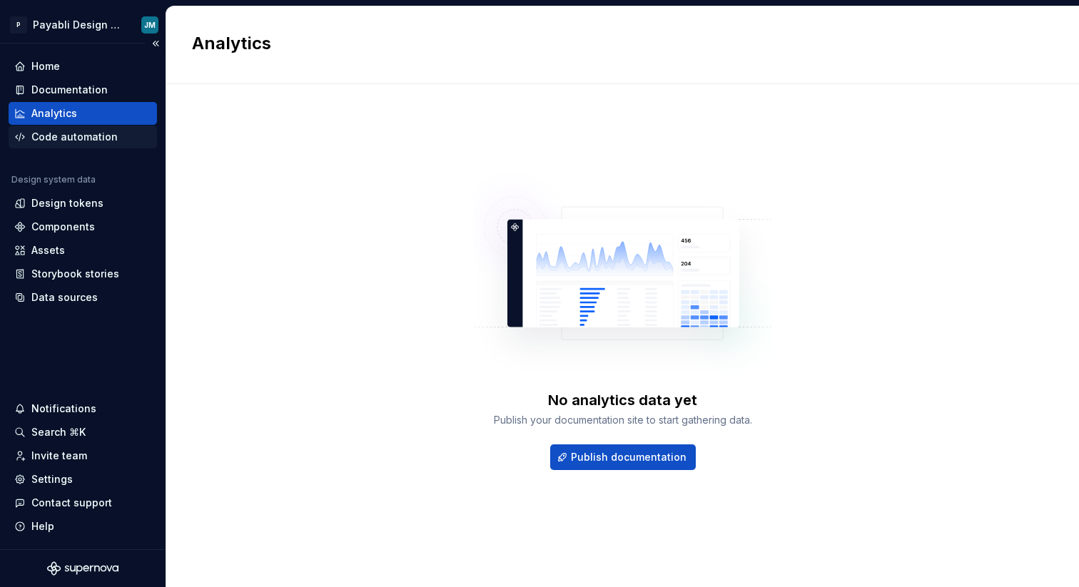
click at [75, 138] on div "Code automation" at bounding box center [74, 137] width 86 height 14
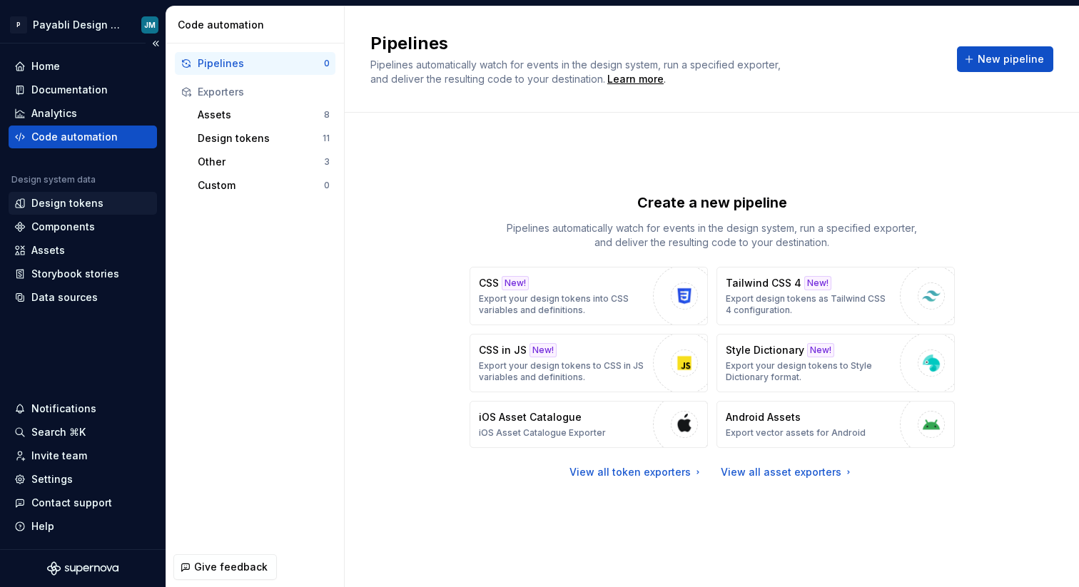
click at [61, 200] on div "Design tokens" at bounding box center [67, 203] width 72 height 14
